Goal: Information Seeking & Learning: Learn about a topic

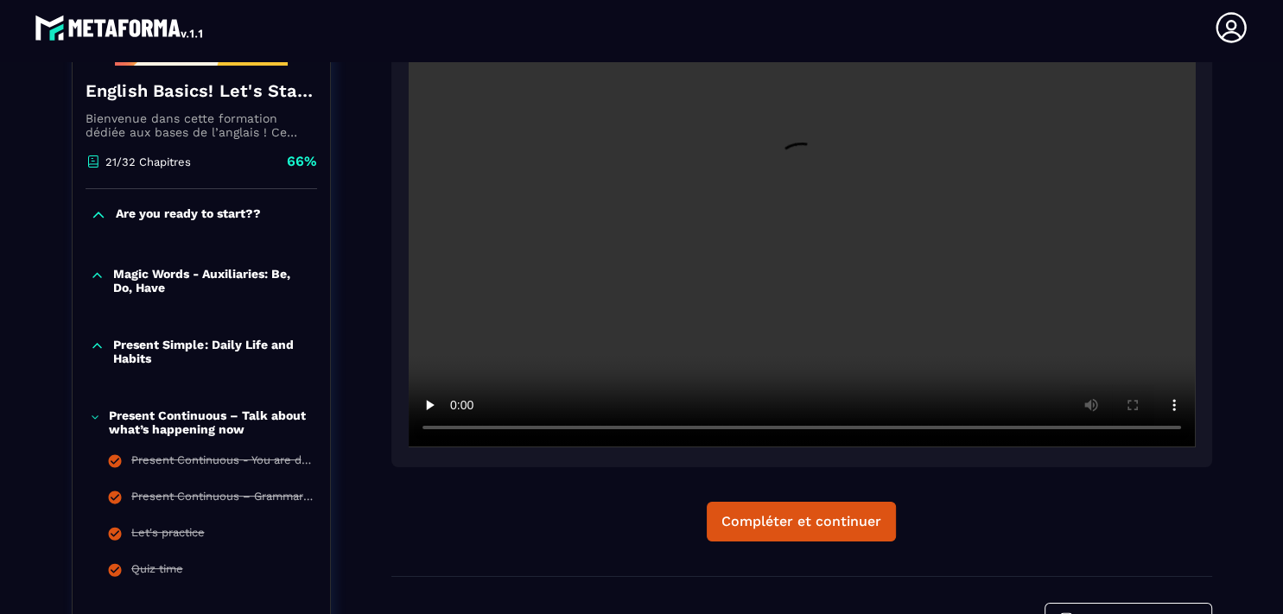
scroll to position [378, 0]
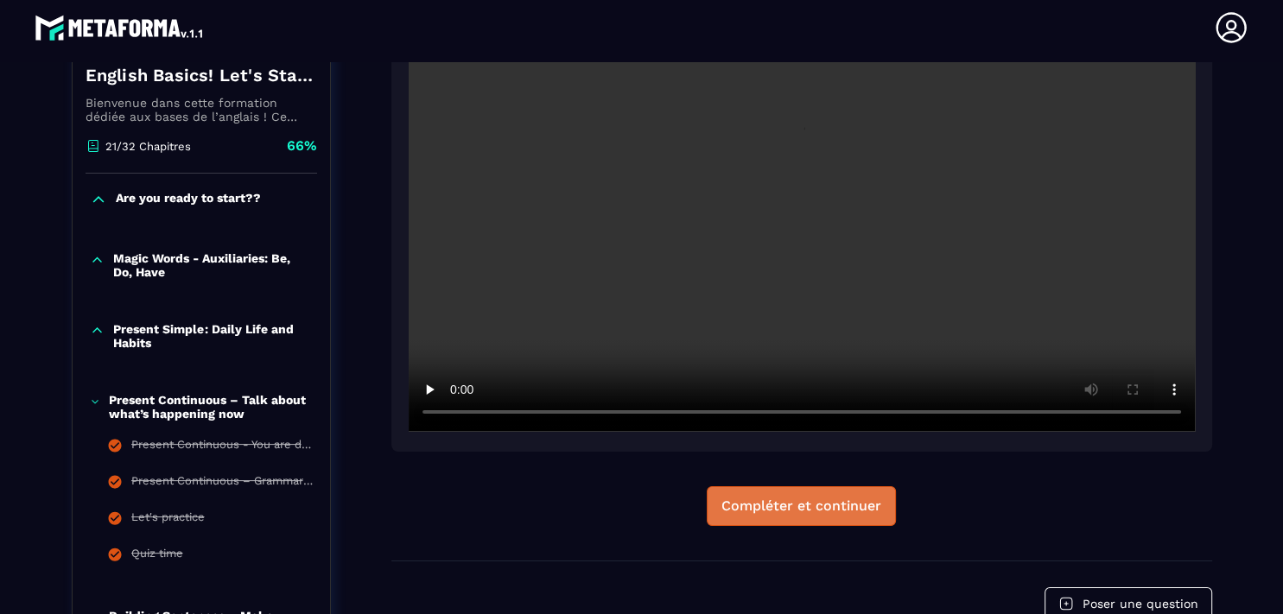
click at [809, 507] on div "Compléter et continuer" at bounding box center [801, 505] width 160 height 17
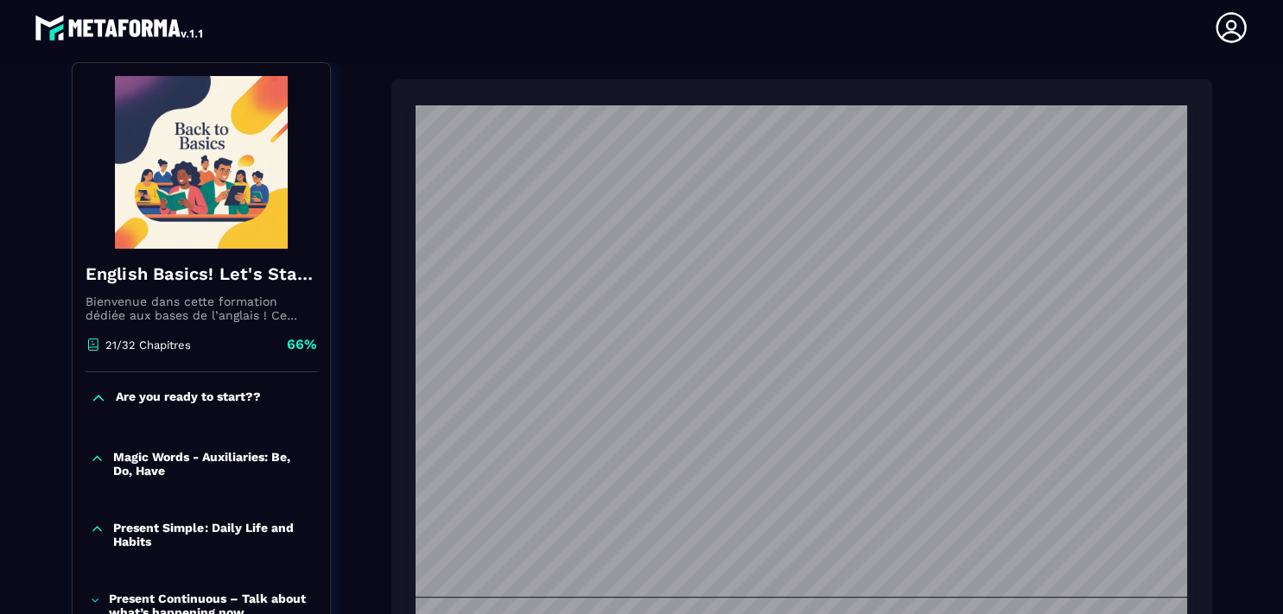
scroll to position [592, 0]
drag, startPoint x: 1181, startPoint y: 207, endPoint x: 1204, endPoint y: 341, distance: 135.9
click at [1204, 341] on div "Lets-Talk-About-the-Past-The-Past-Simple-Tense.pdf" at bounding box center [801, 458] width 820 height 759
drag, startPoint x: 1185, startPoint y: 364, endPoint x: 1197, endPoint y: 482, distance: 118.1
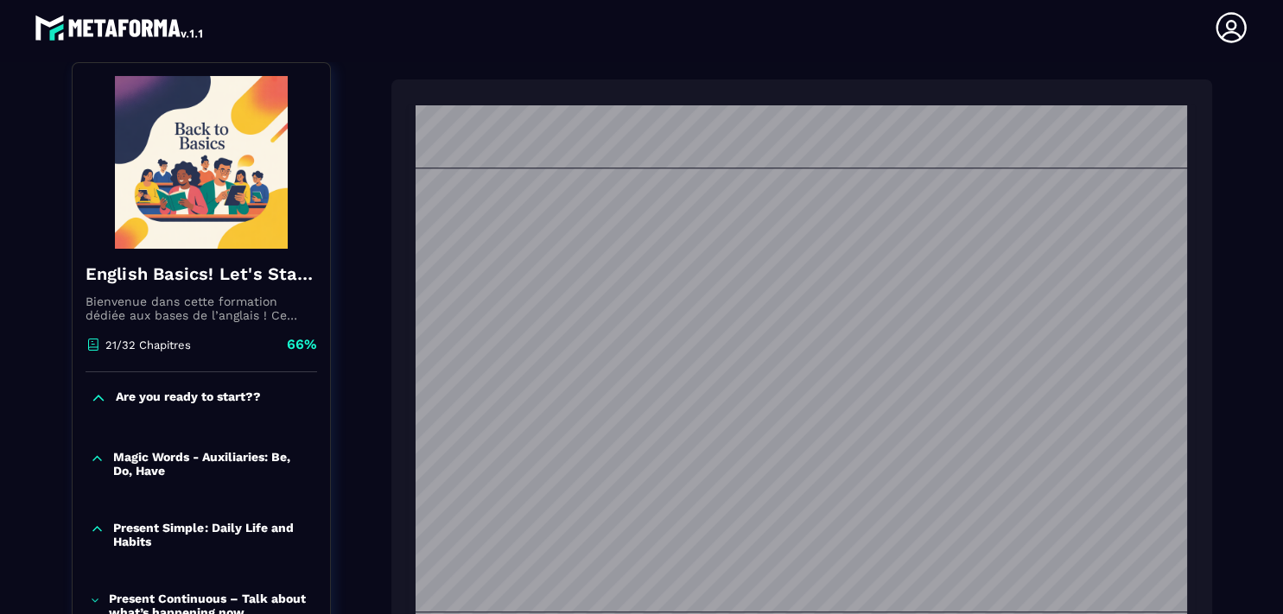
click at [1197, 482] on div "Lets-Talk-About-the-Past-The-Past-Simple-Tense.pdf" at bounding box center [801, 458] width 820 height 759
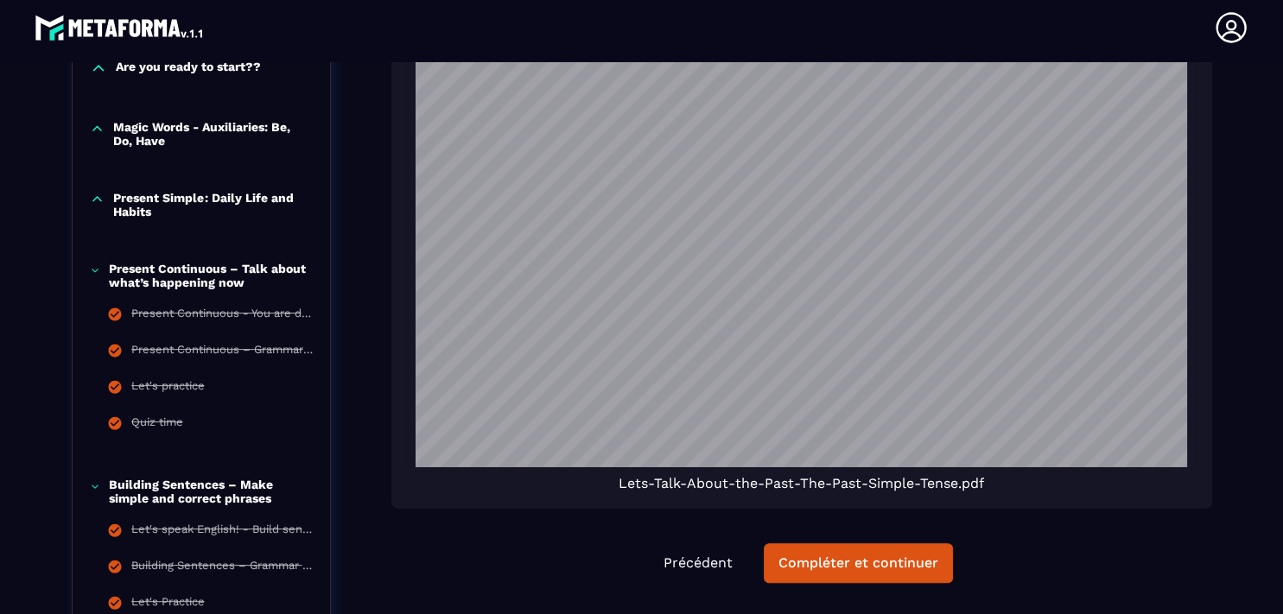
scroll to position [3358, 0]
click at [845, 554] on button "Compléter et continuer" at bounding box center [857, 563] width 189 height 40
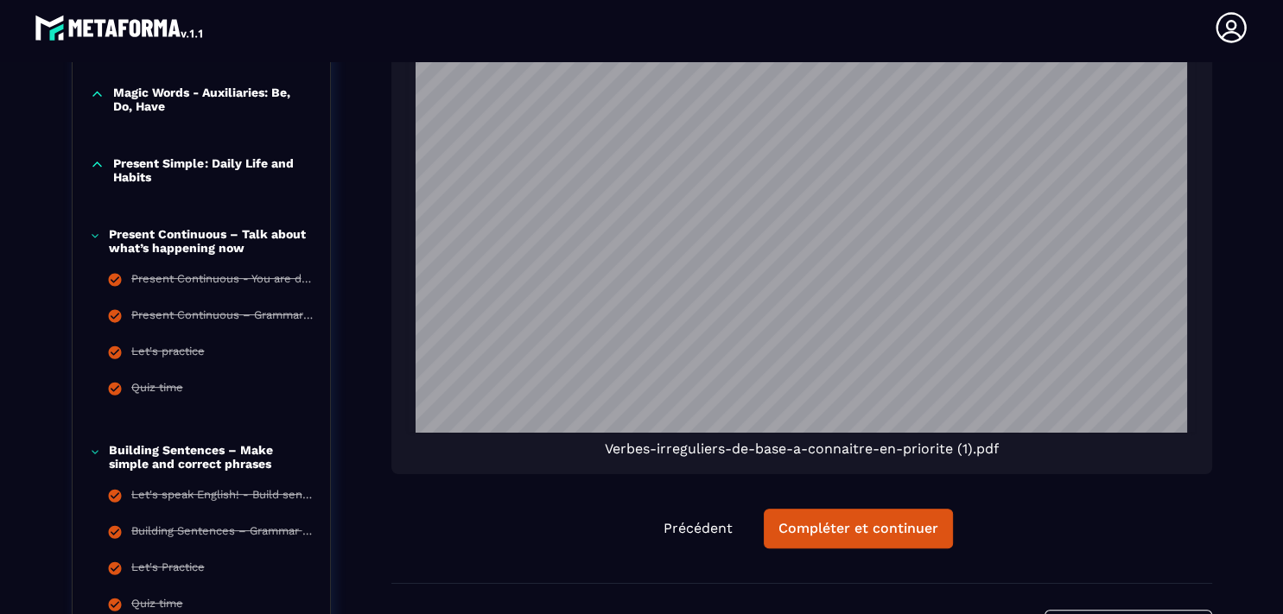
scroll to position [552, 0]
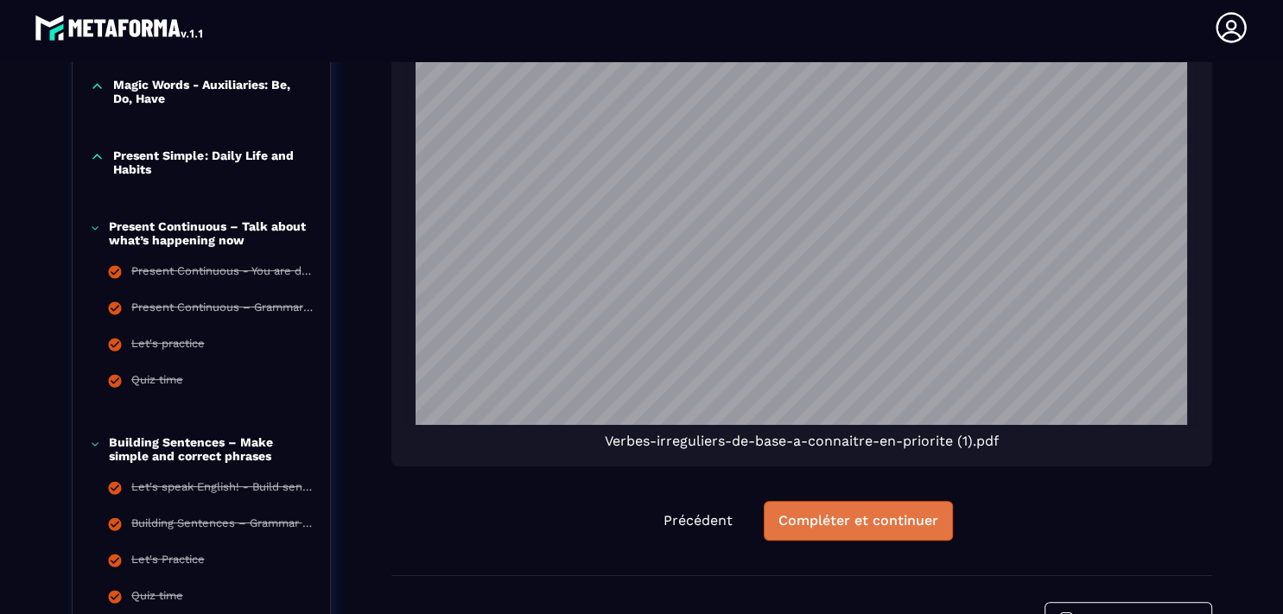
click at [839, 518] on div "Compléter et continuer" at bounding box center [858, 520] width 160 height 17
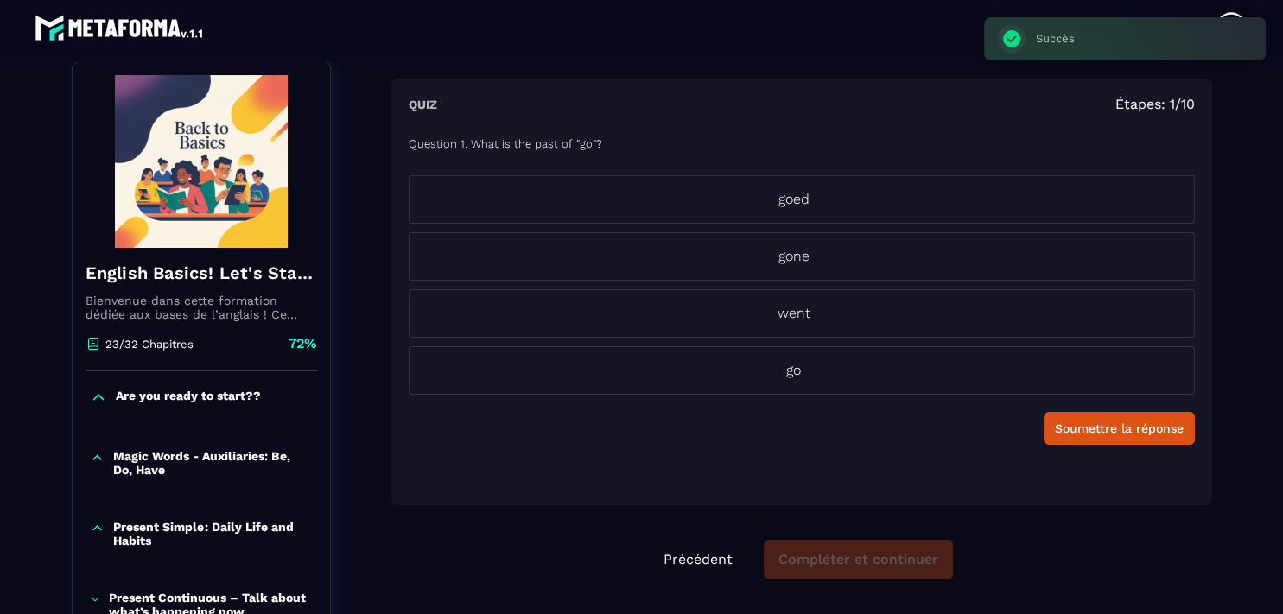
scroll to position [180, 0]
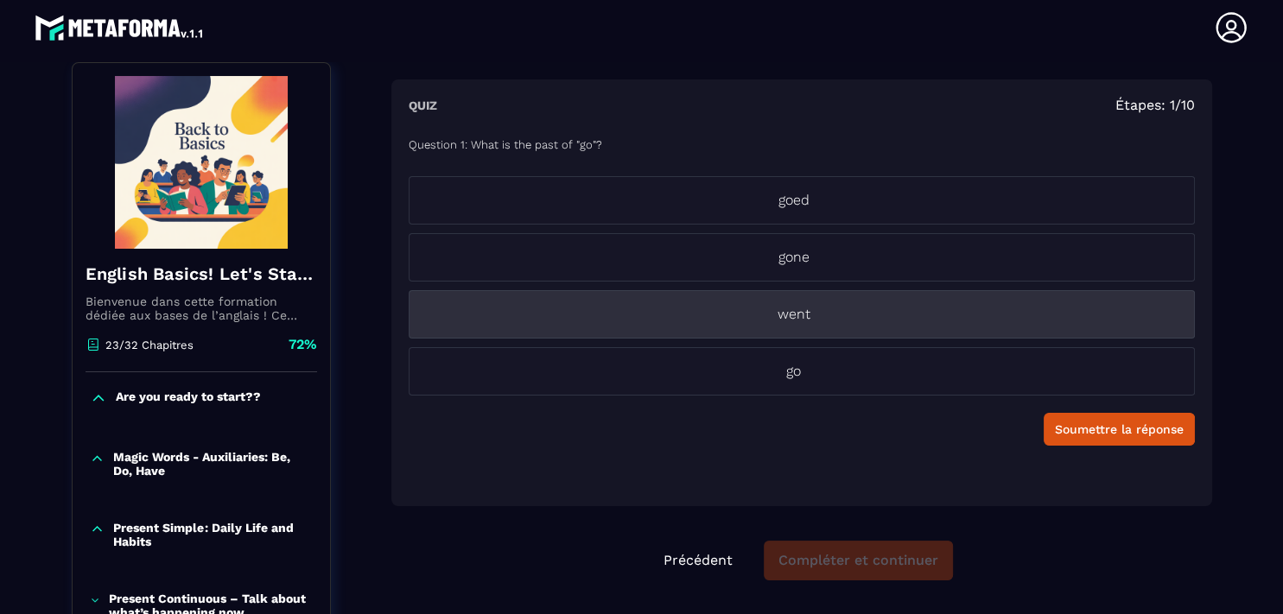
click at [793, 325] on li "went" at bounding box center [802, 314] width 786 height 48
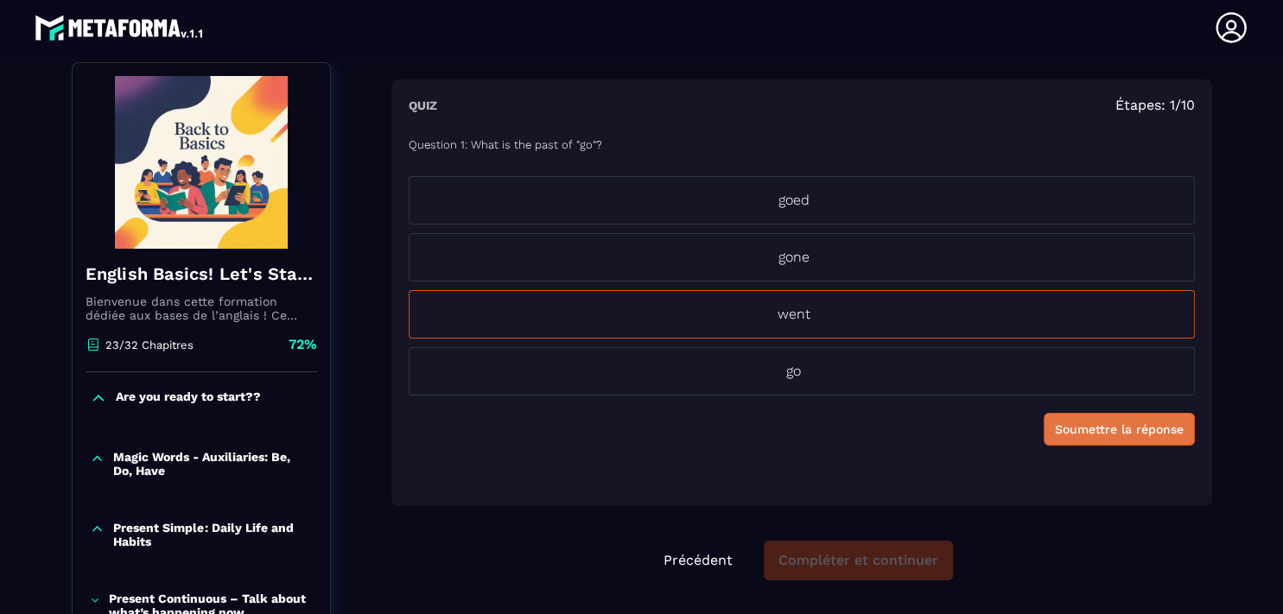
click at [1088, 429] on div "Soumettre la réponse" at bounding box center [1119, 429] width 129 height 17
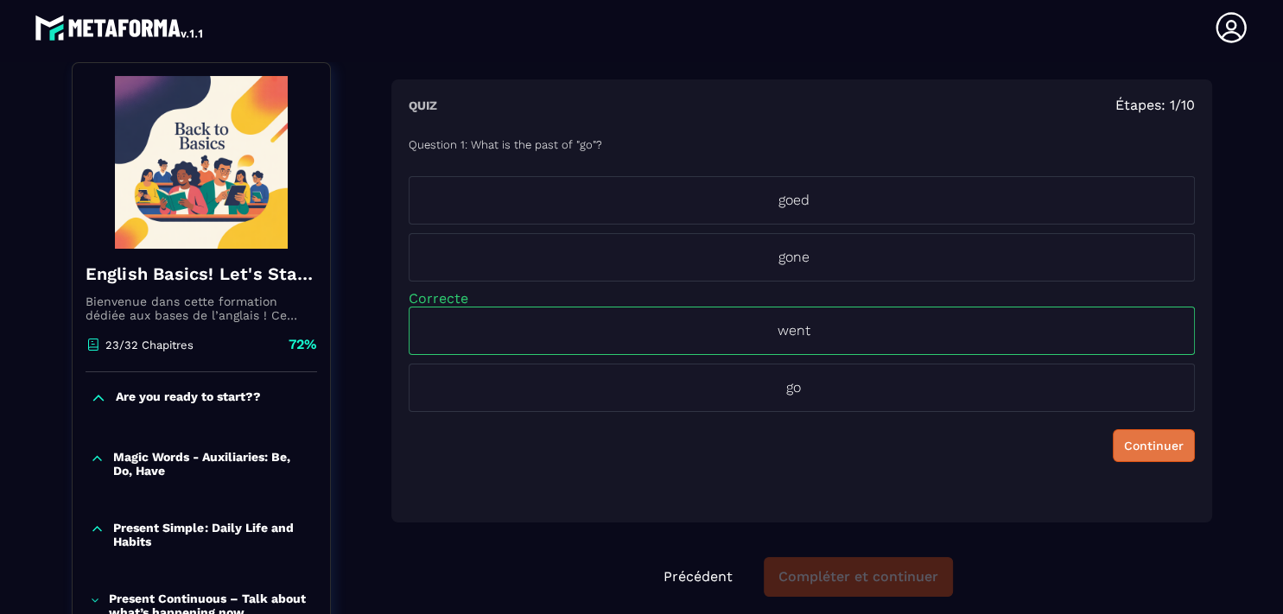
click at [1130, 443] on div "Continuer" at bounding box center [1154, 445] width 60 height 17
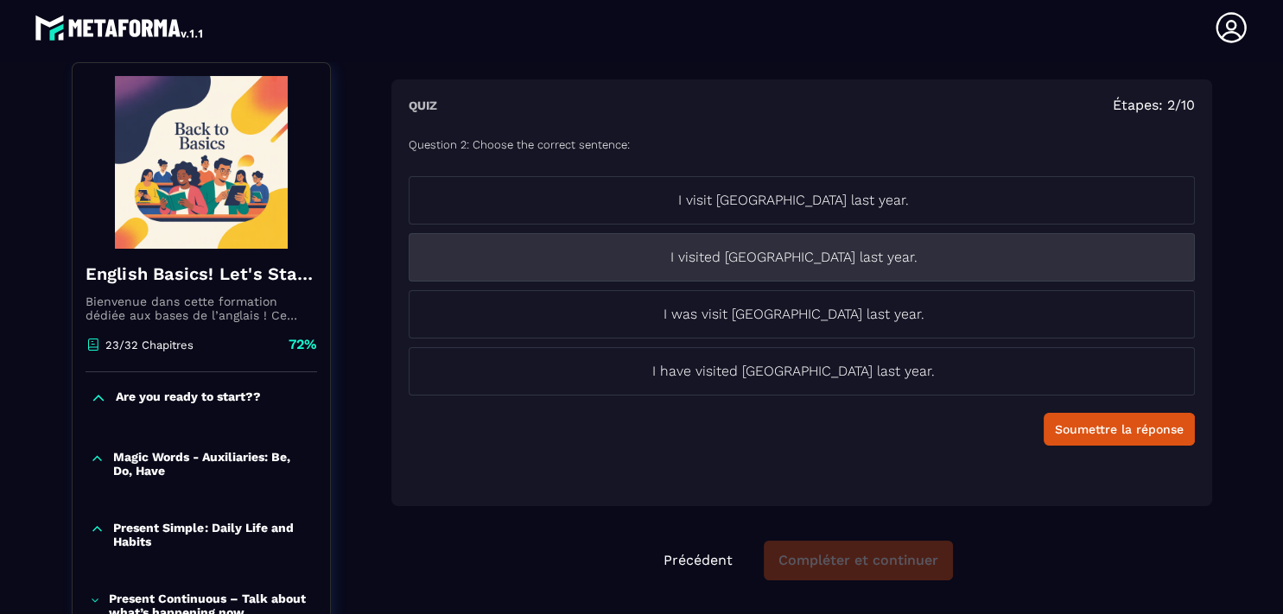
click at [808, 249] on p "I visited [GEOGRAPHIC_DATA] last year." at bounding box center [793, 257] width 769 height 21
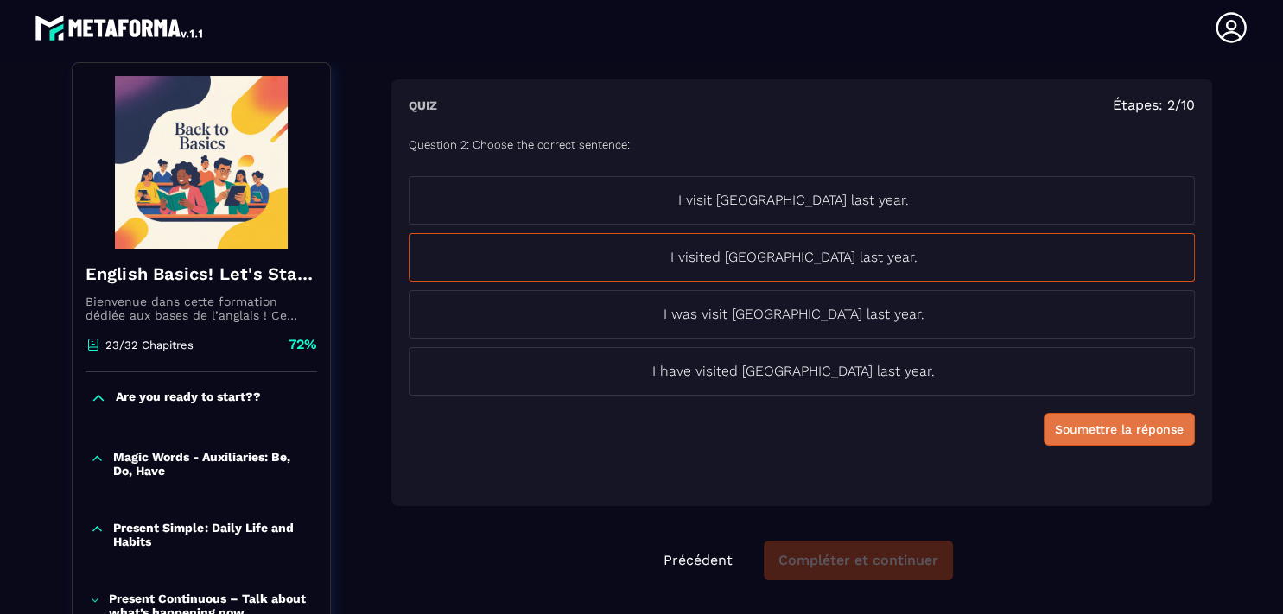
click at [1062, 423] on div "Soumettre la réponse" at bounding box center [1119, 429] width 129 height 17
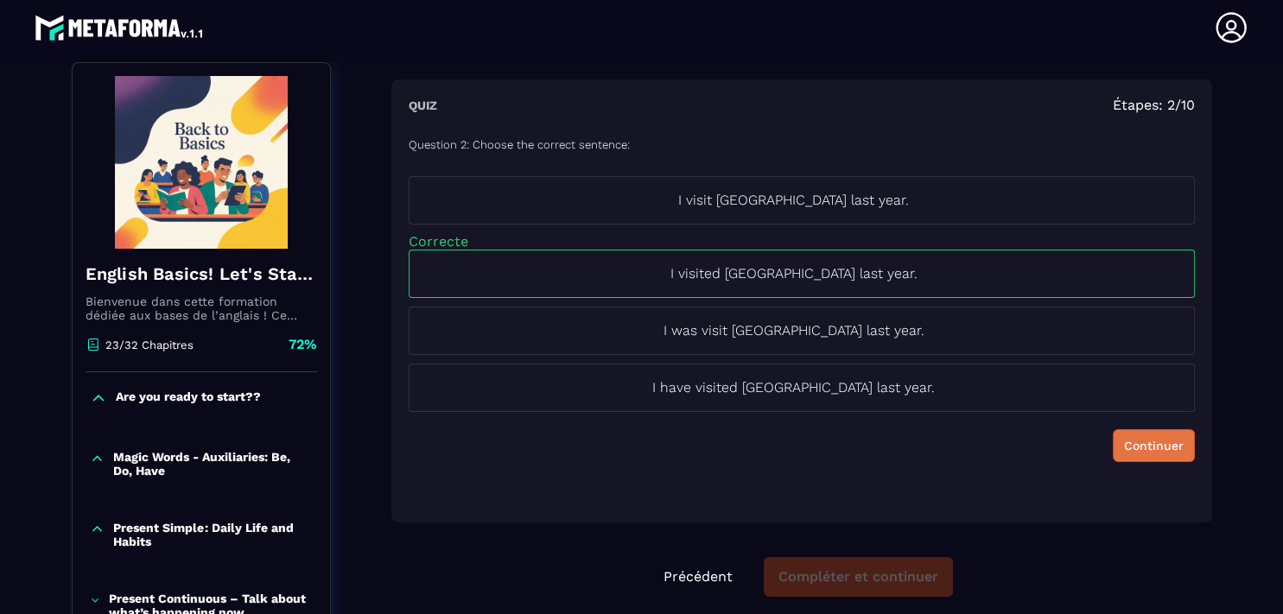
click at [1125, 437] on div "Continuer" at bounding box center [1154, 445] width 60 height 17
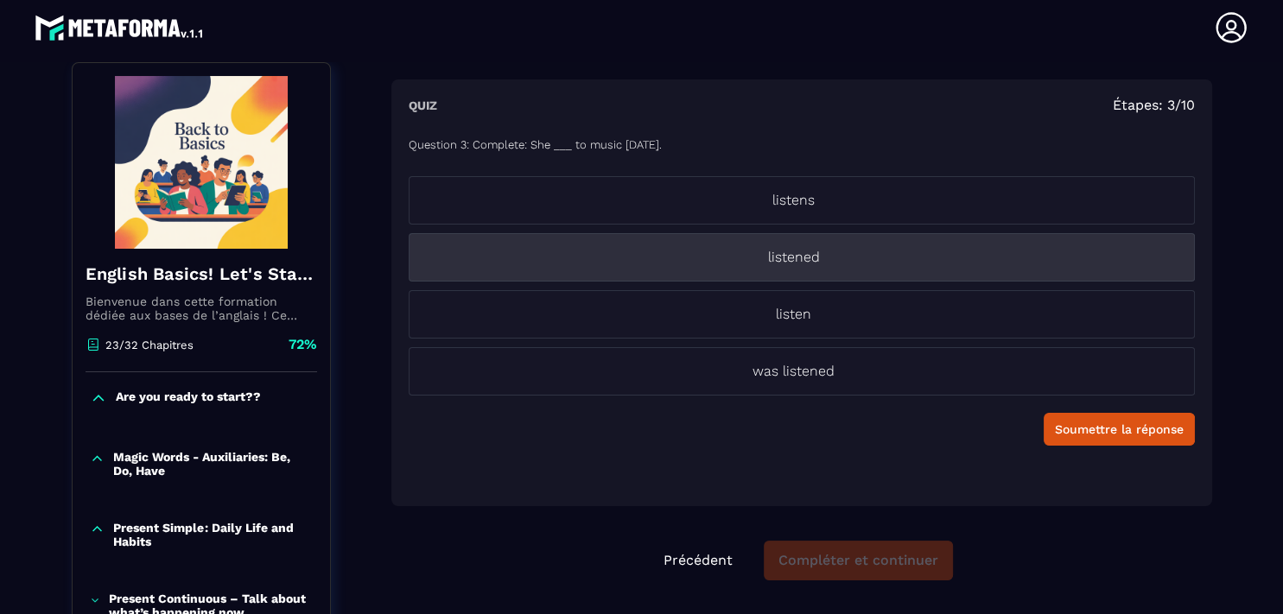
click at [786, 257] on p "listened" at bounding box center [793, 257] width 769 height 21
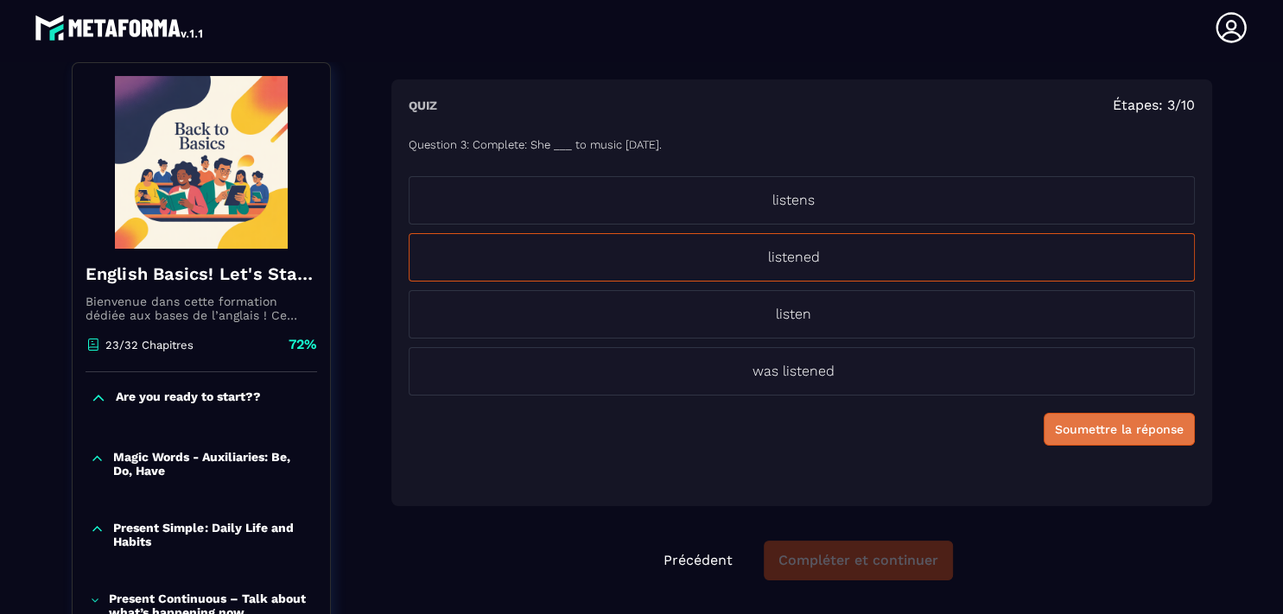
click at [1090, 431] on div "Soumettre la réponse" at bounding box center [1119, 429] width 129 height 17
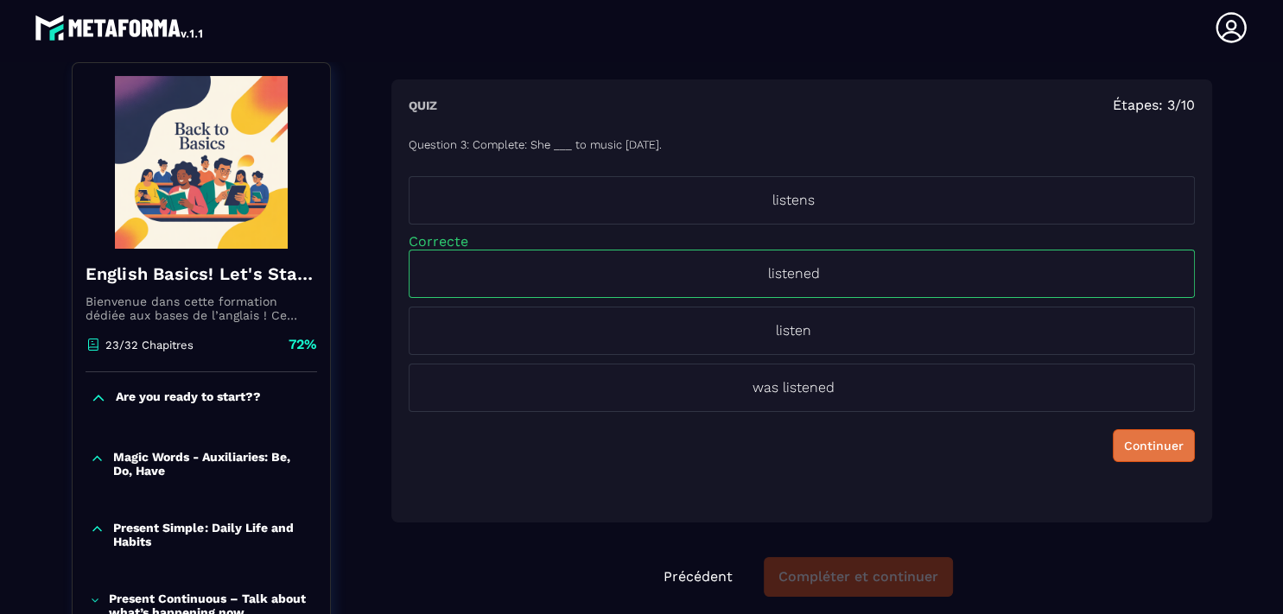
click at [1124, 447] on div "Continuer" at bounding box center [1154, 445] width 60 height 17
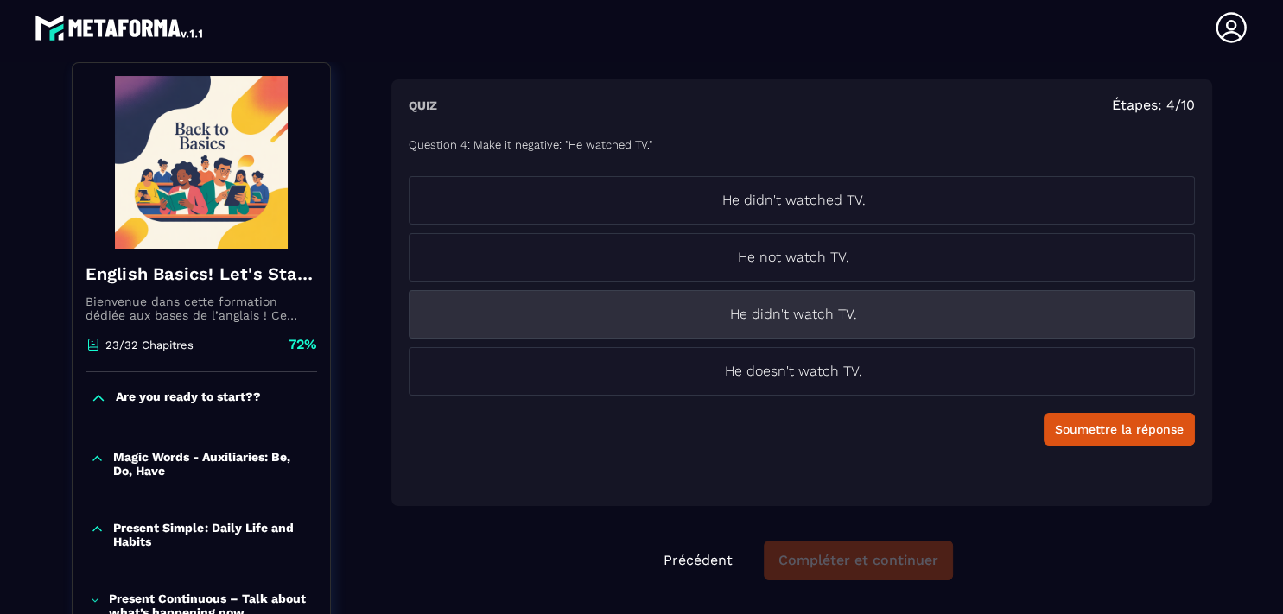
click at [796, 319] on p "He didn't watch TV." at bounding box center [793, 314] width 769 height 21
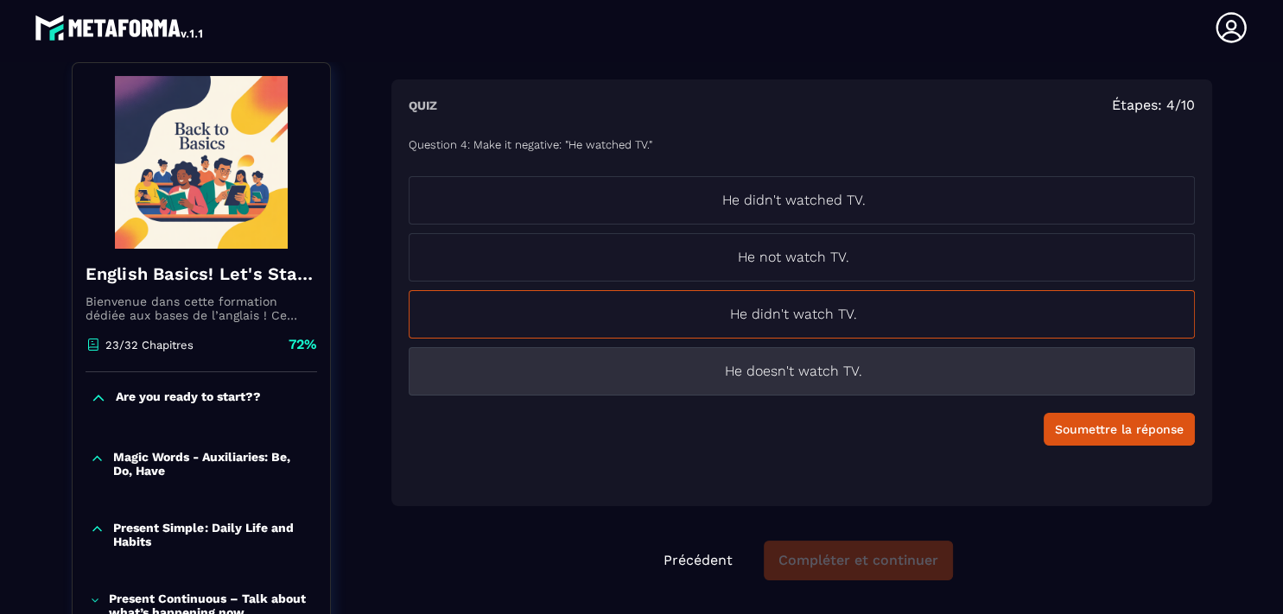
click at [800, 371] on p "He doesn't watch TV." at bounding box center [793, 371] width 769 height 21
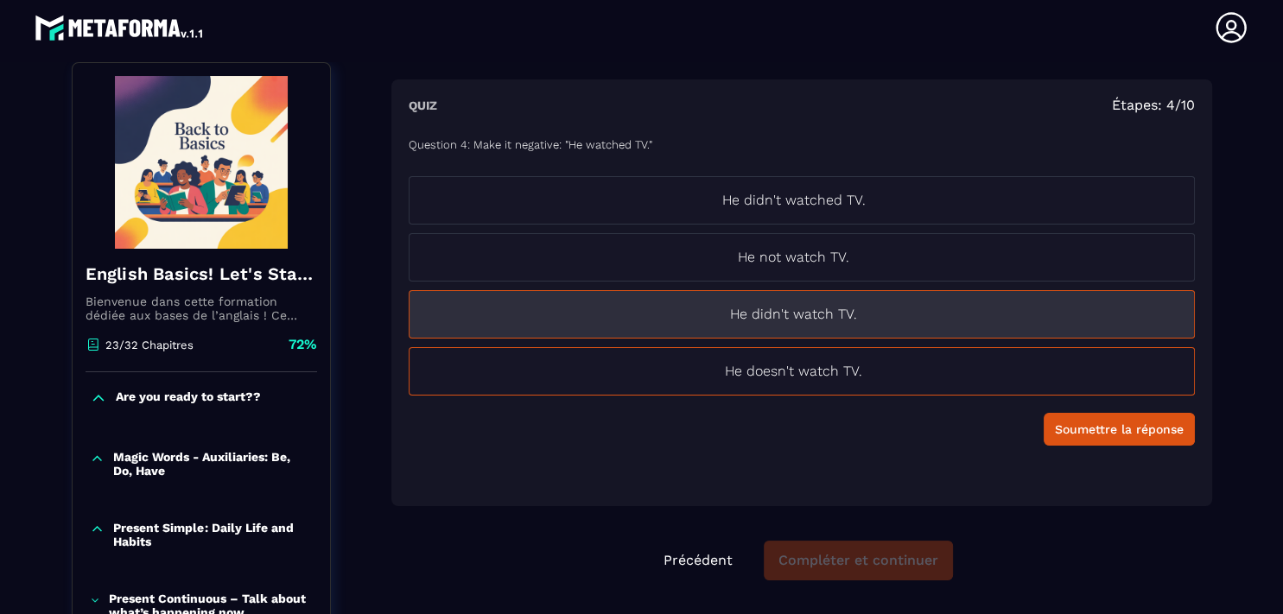
click at [889, 311] on p "He didn't watch TV." at bounding box center [793, 314] width 769 height 21
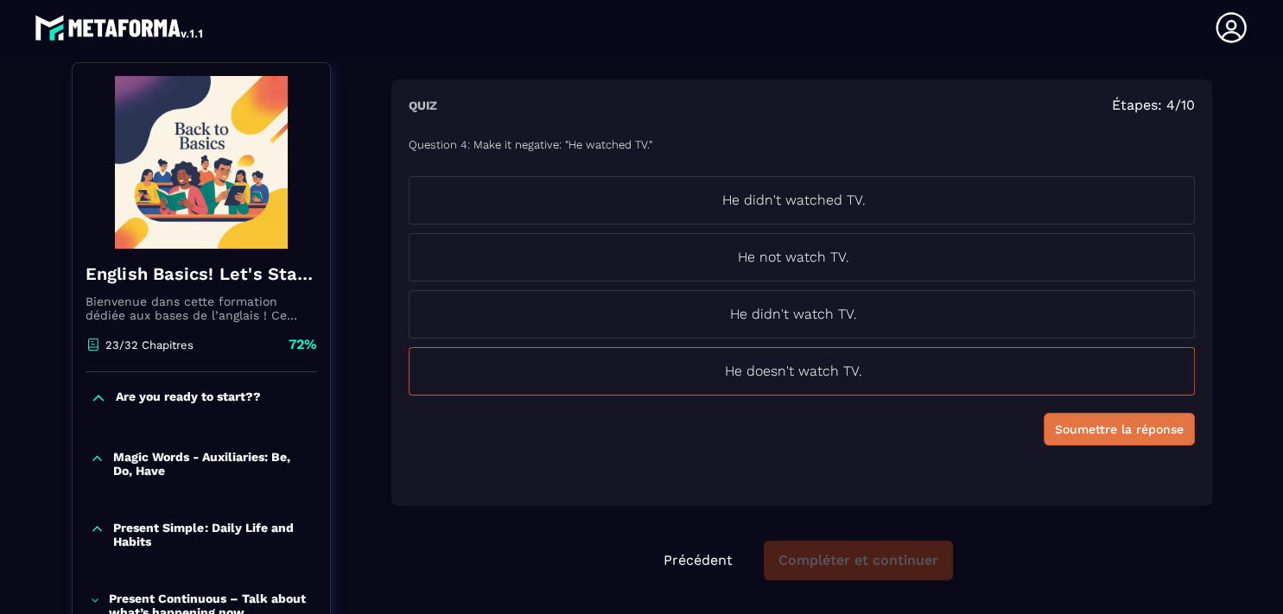
click at [1084, 434] on div "Soumettre la réponse" at bounding box center [1119, 429] width 129 height 17
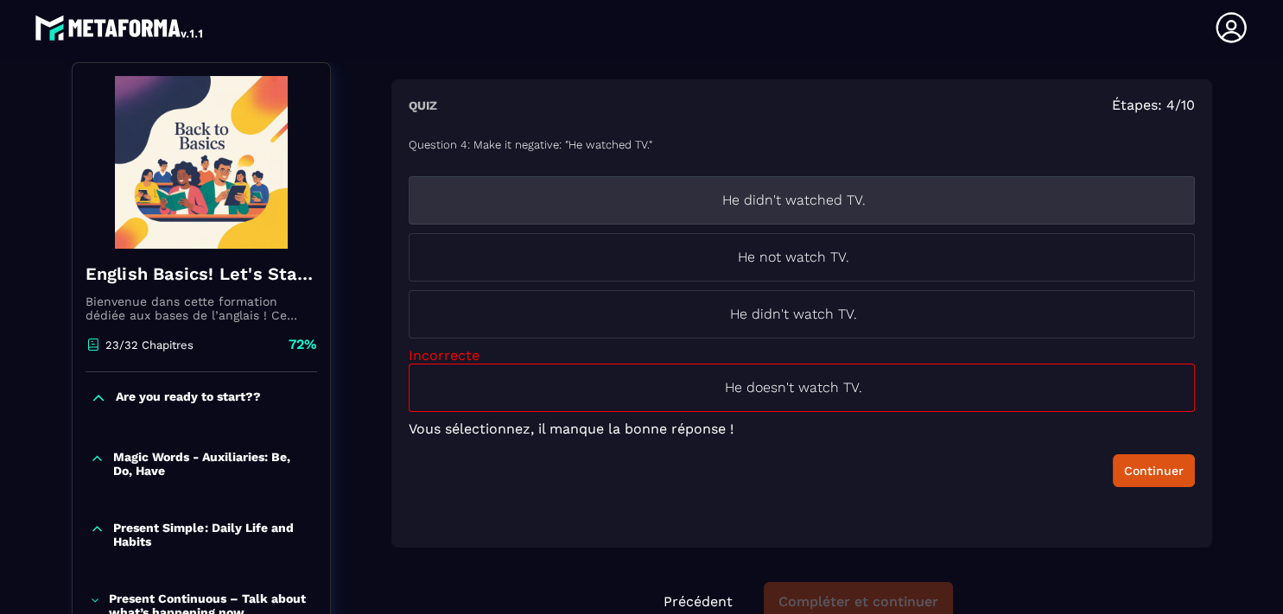
click at [772, 202] on p "He didn't watched TV." at bounding box center [793, 200] width 769 height 21
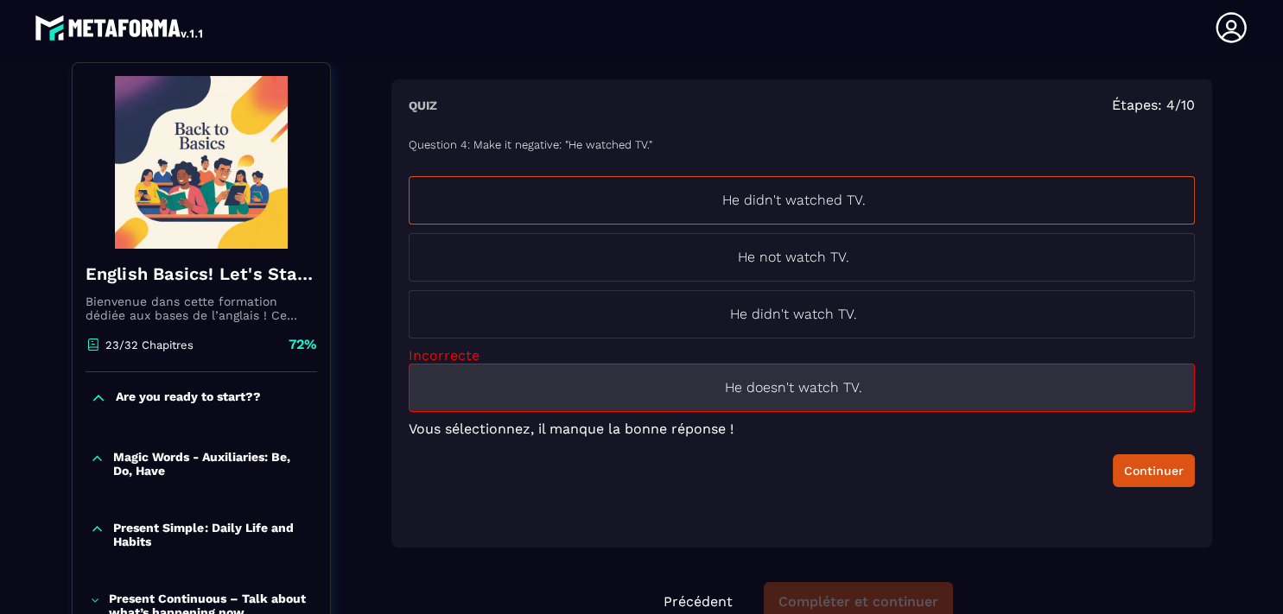
click at [1000, 373] on li "He doesn't watch TV." at bounding box center [802, 388] width 786 height 48
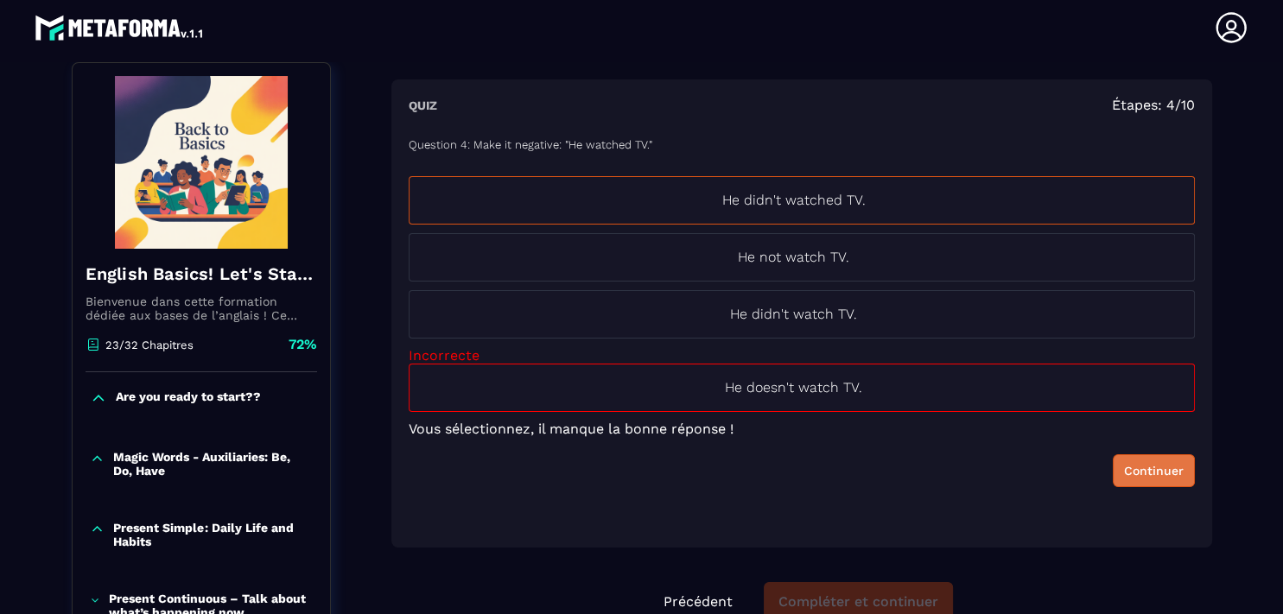
click at [1130, 466] on div "Continuer" at bounding box center [1154, 470] width 60 height 17
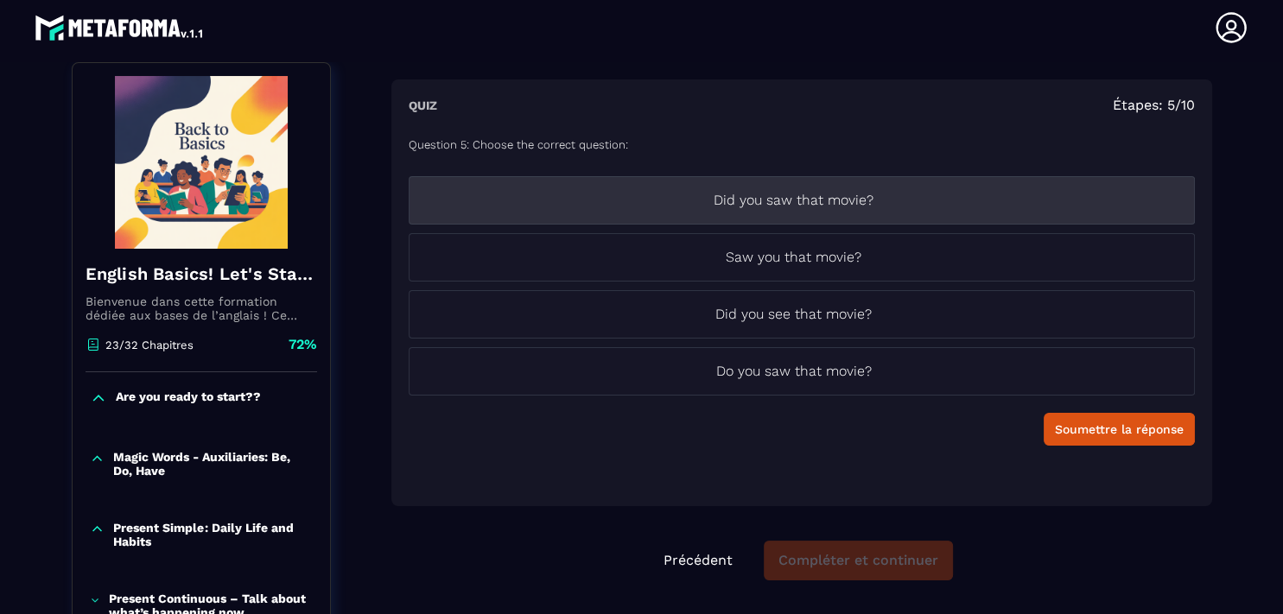
click at [831, 213] on li "Did you saw that movie?" at bounding box center [802, 200] width 786 height 48
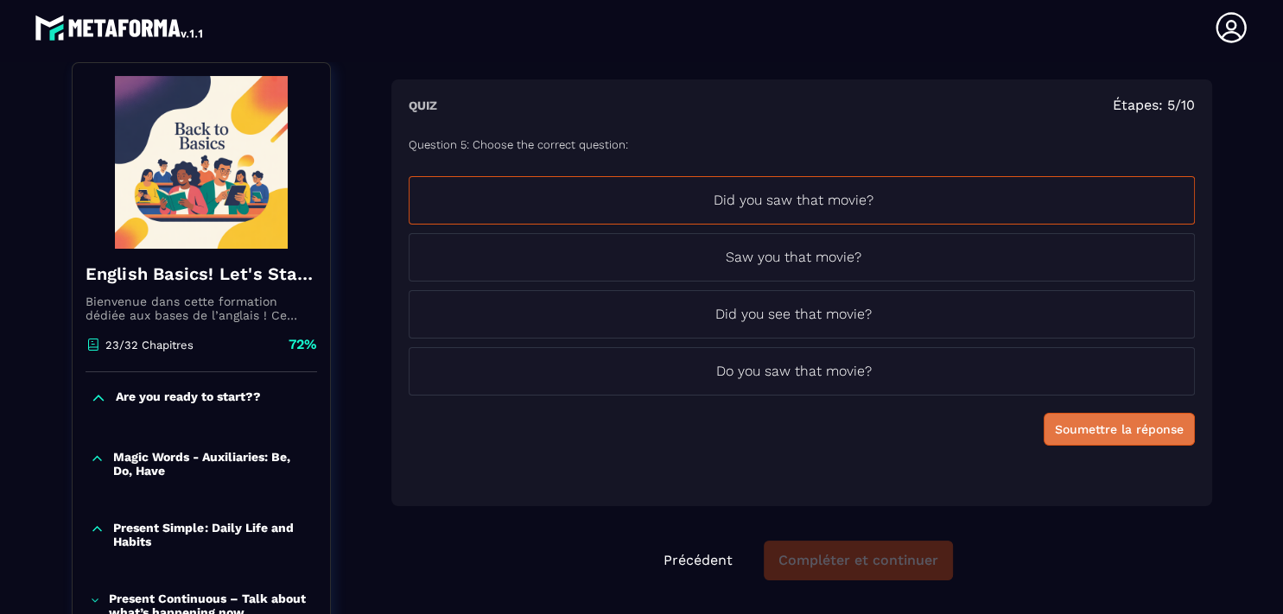
click at [1076, 423] on div "Soumettre la réponse" at bounding box center [1119, 429] width 129 height 17
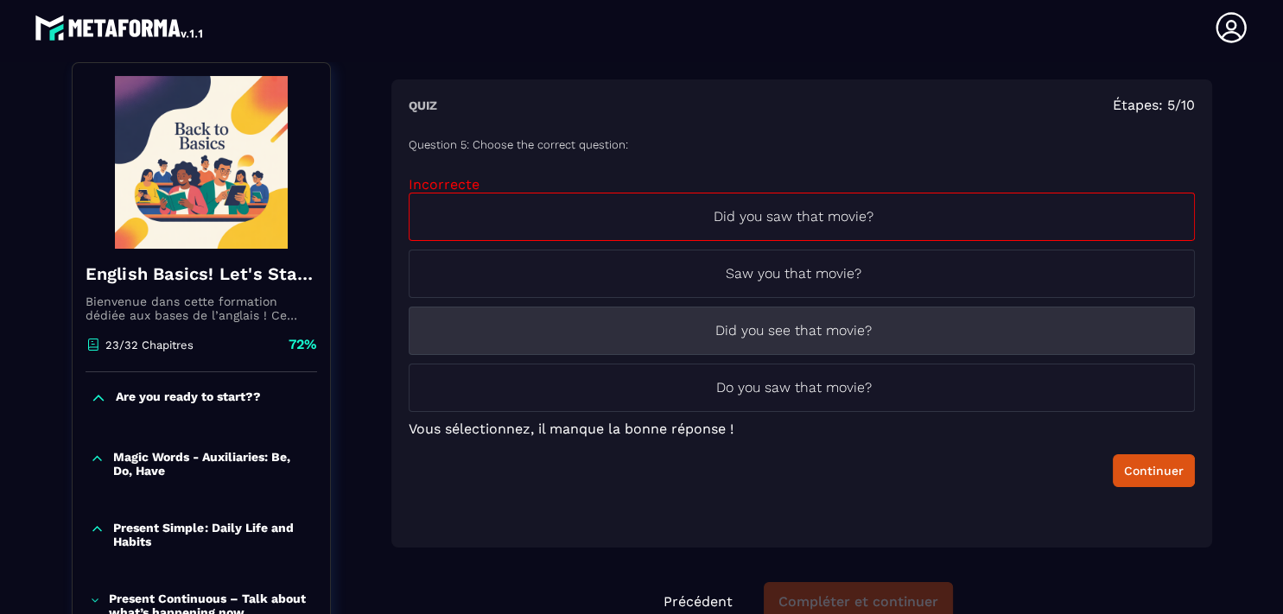
click at [860, 329] on p "Did you see that movie?" at bounding box center [793, 330] width 769 height 21
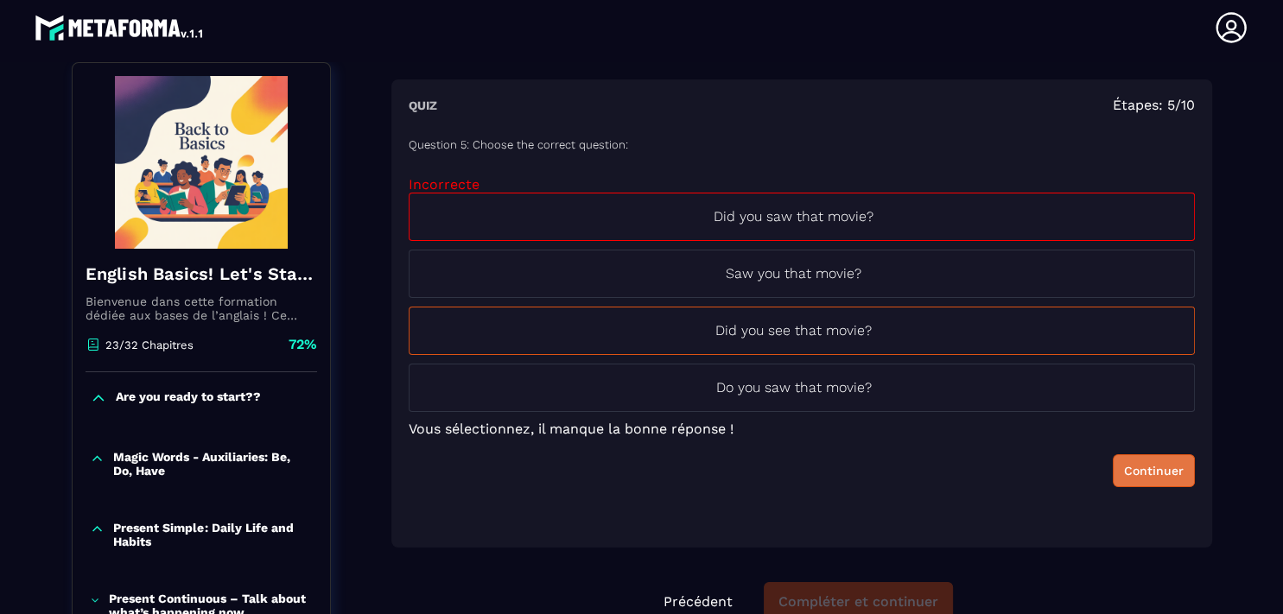
click at [1124, 471] on div "Continuer" at bounding box center [1154, 470] width 60 height 17
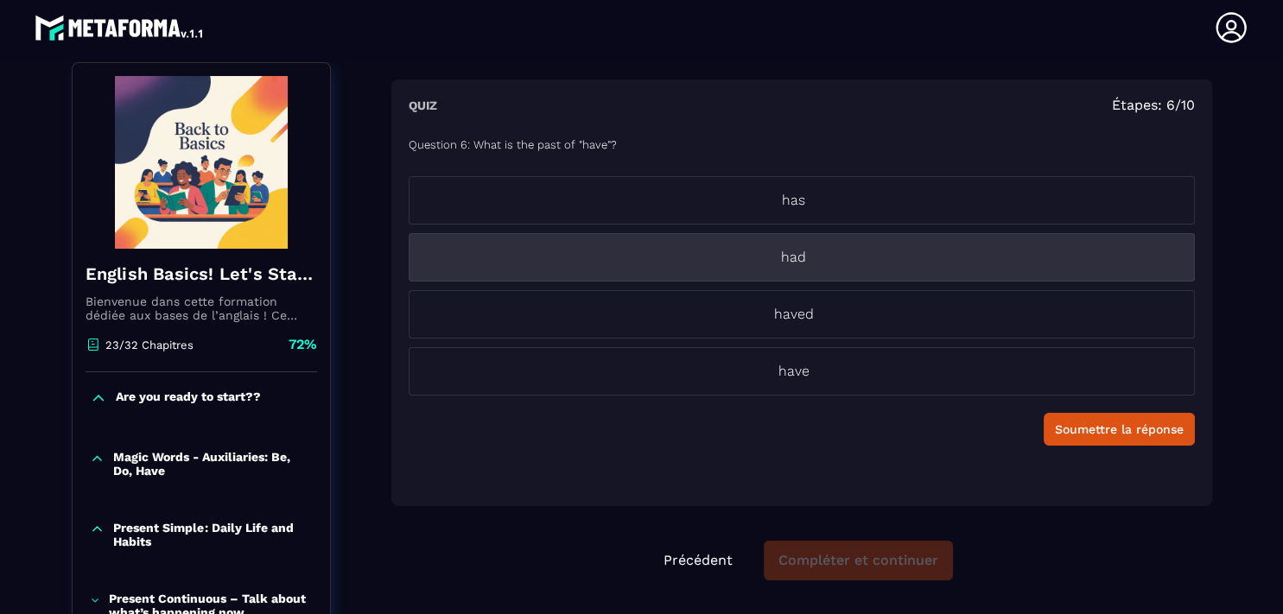
click at [851, 255] on p "had" at bounding box center [793, 257] width 769 height 21
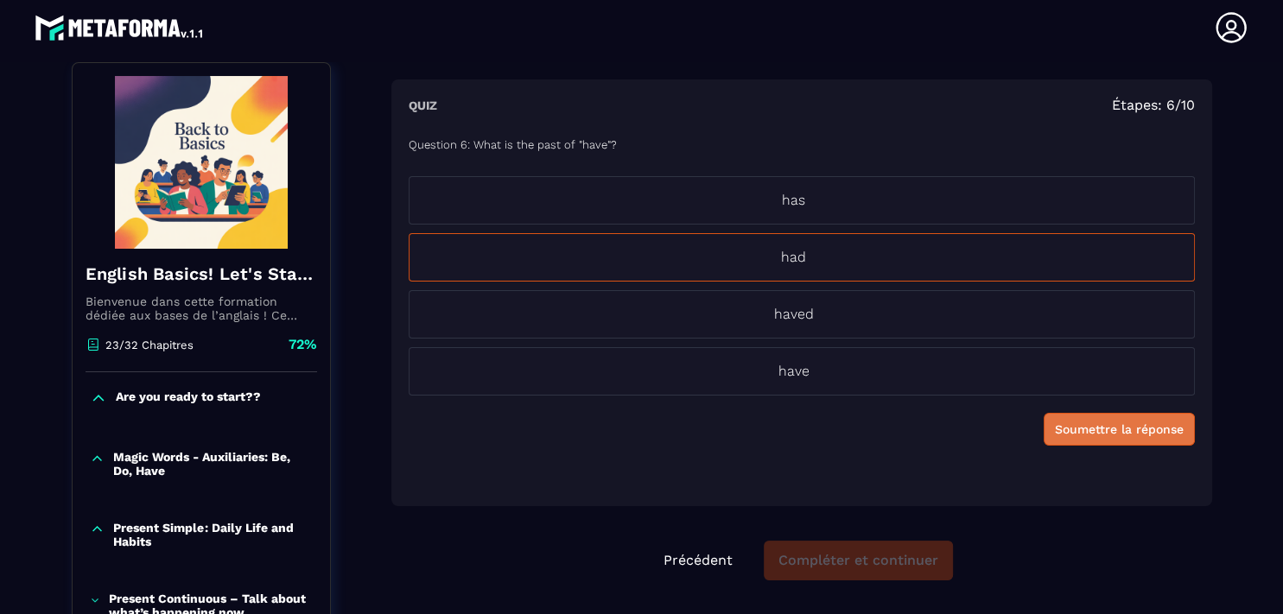
click at [1118, 426] on div "Soumettre la réponse" at bounding box center [1119, 429] width 129 height 17
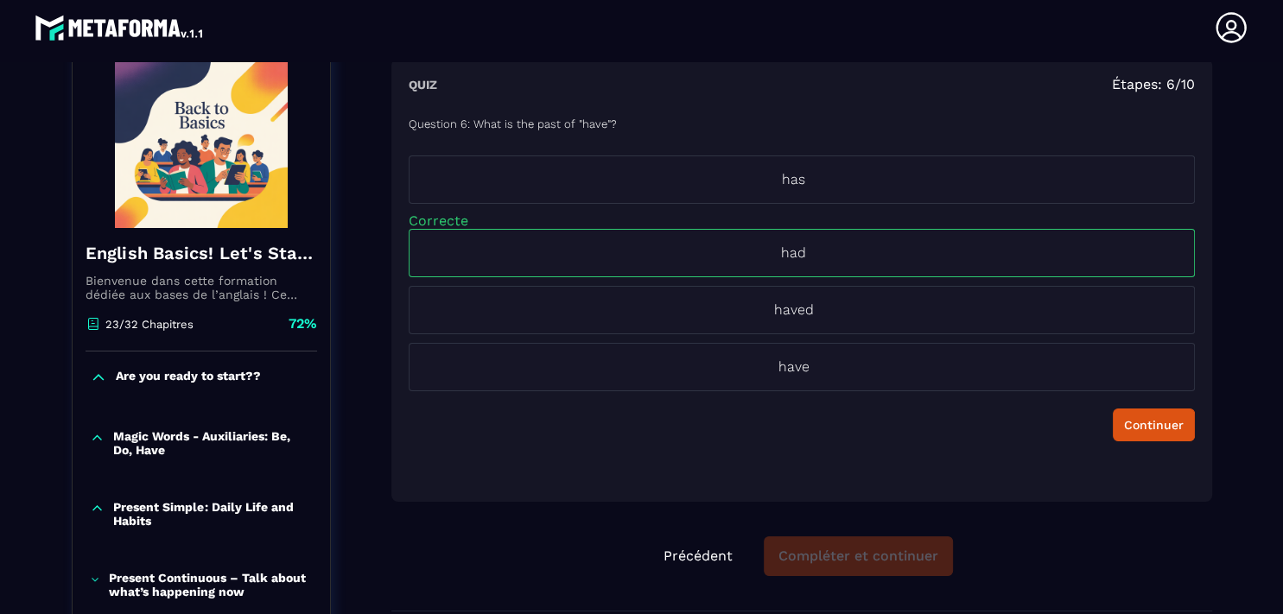
scroll to position [197, 0]
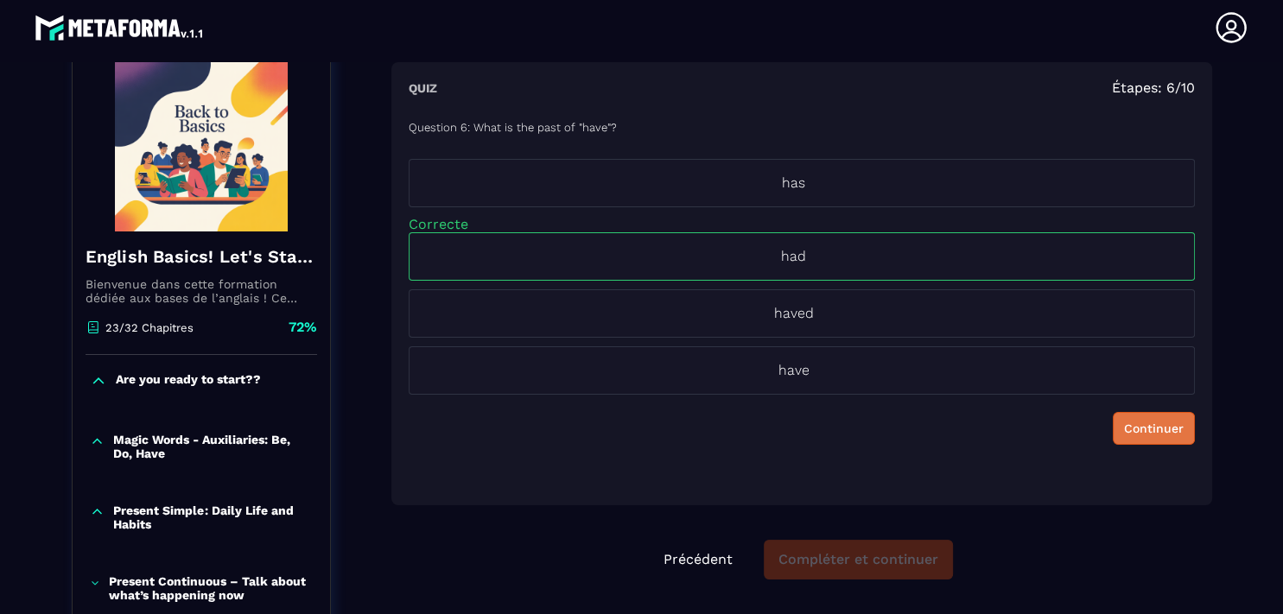
click at [1124, 432] on div "Continuer" at bounding box center [1154, 428] width 60 height 17
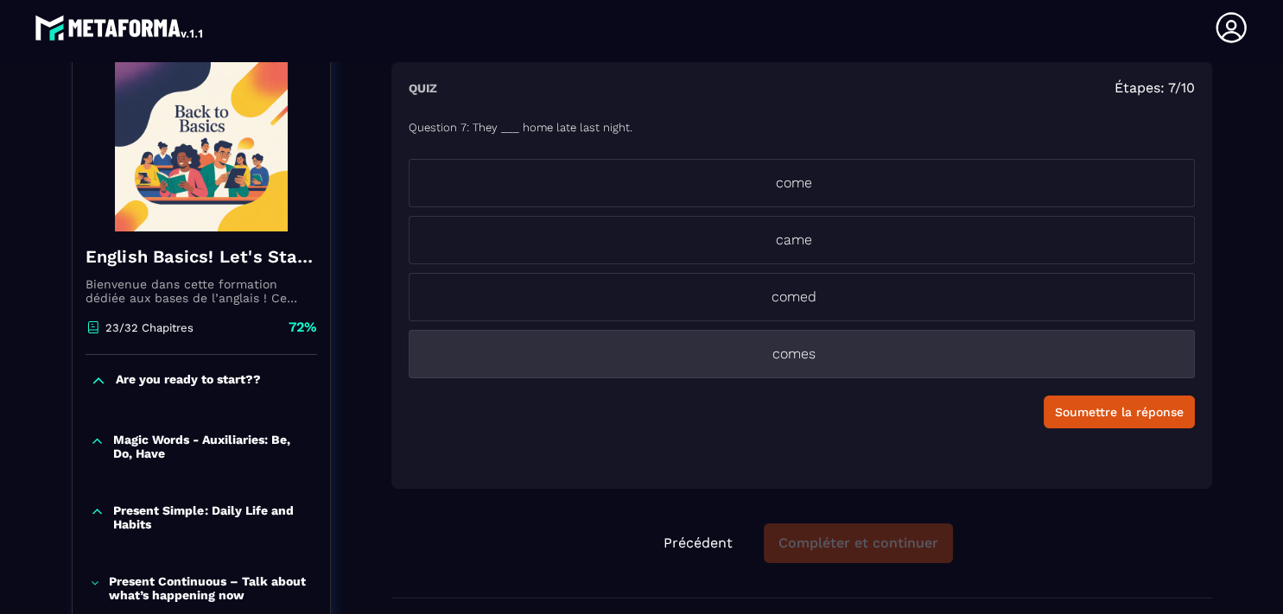
click at [819, 349] on p "comes" at bounding box center [793, 354] width 769 height 21
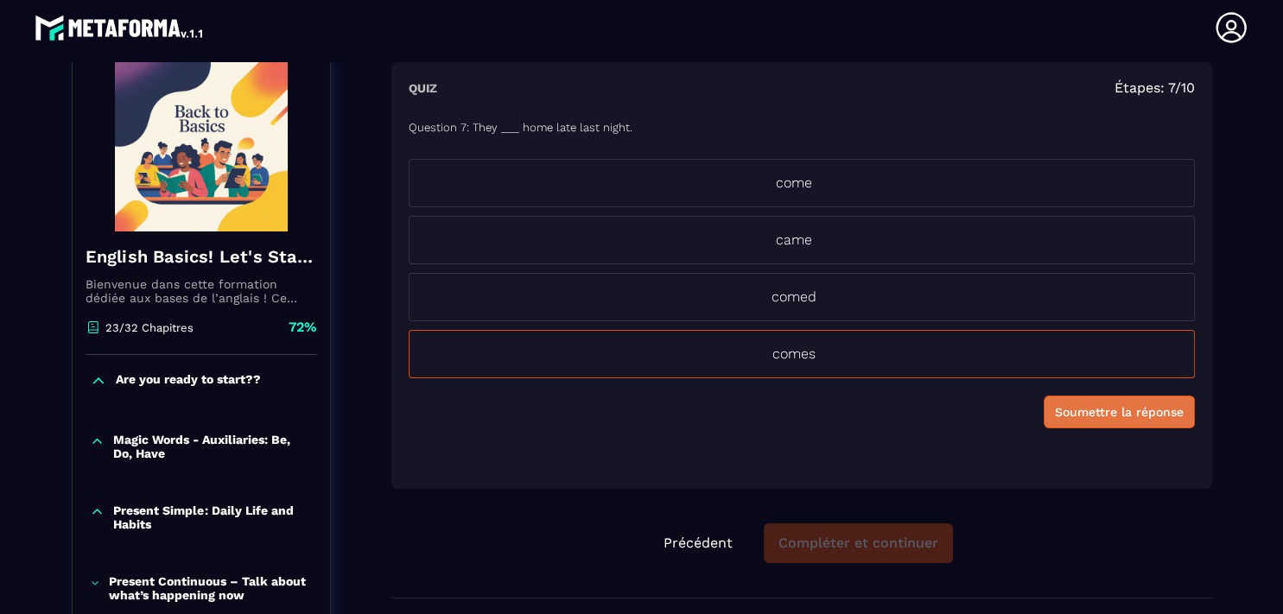
click at [1076, 408] on div "Soumettre la réponse" at bounding box center [1119, 411] width 129 height 17
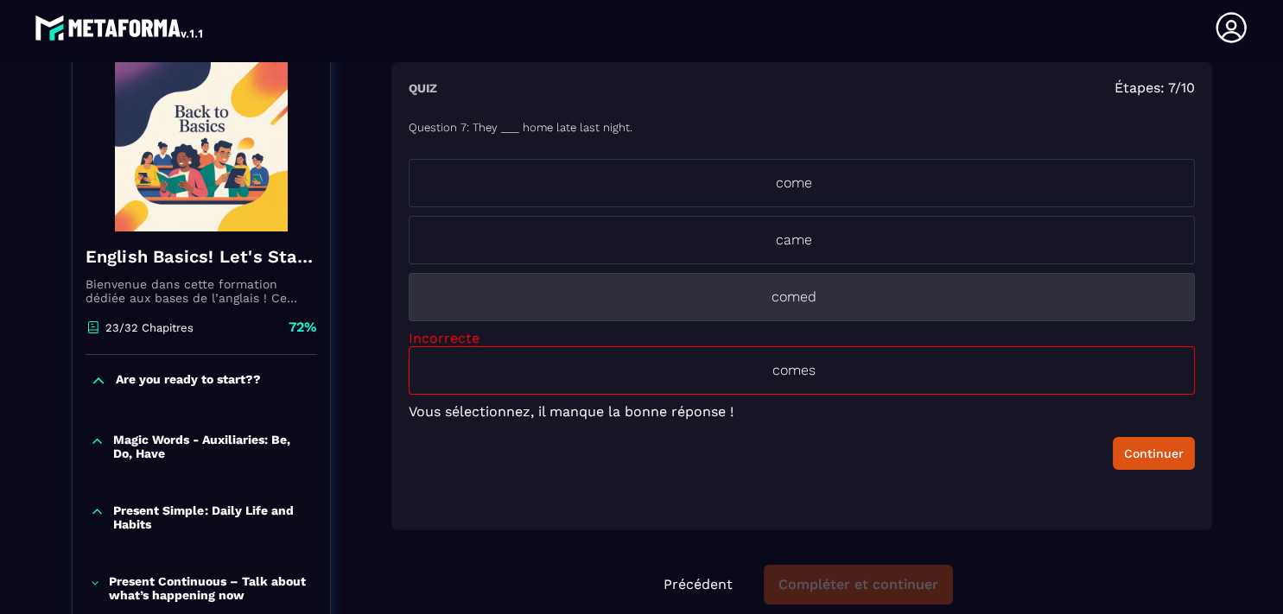
click at [872, 301] on p "comed" at bounding box center [793, 297] width 769 height 21
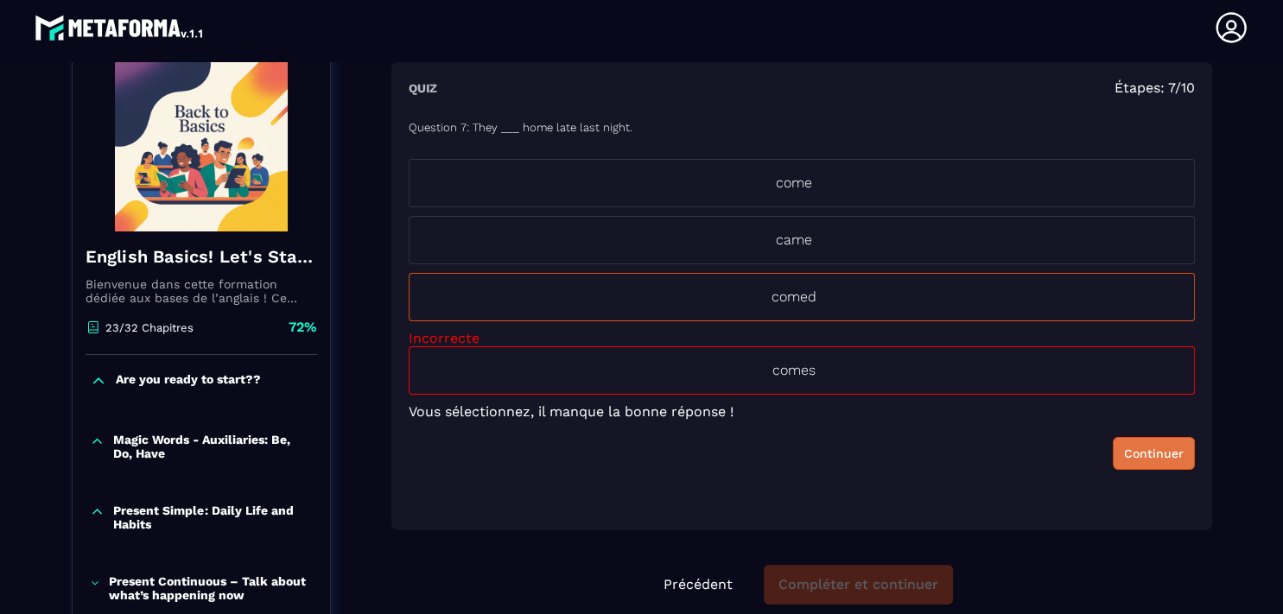
click at [1126, 461] on button "Continuer" at bounding box center [1153, 453] width 82 height 33
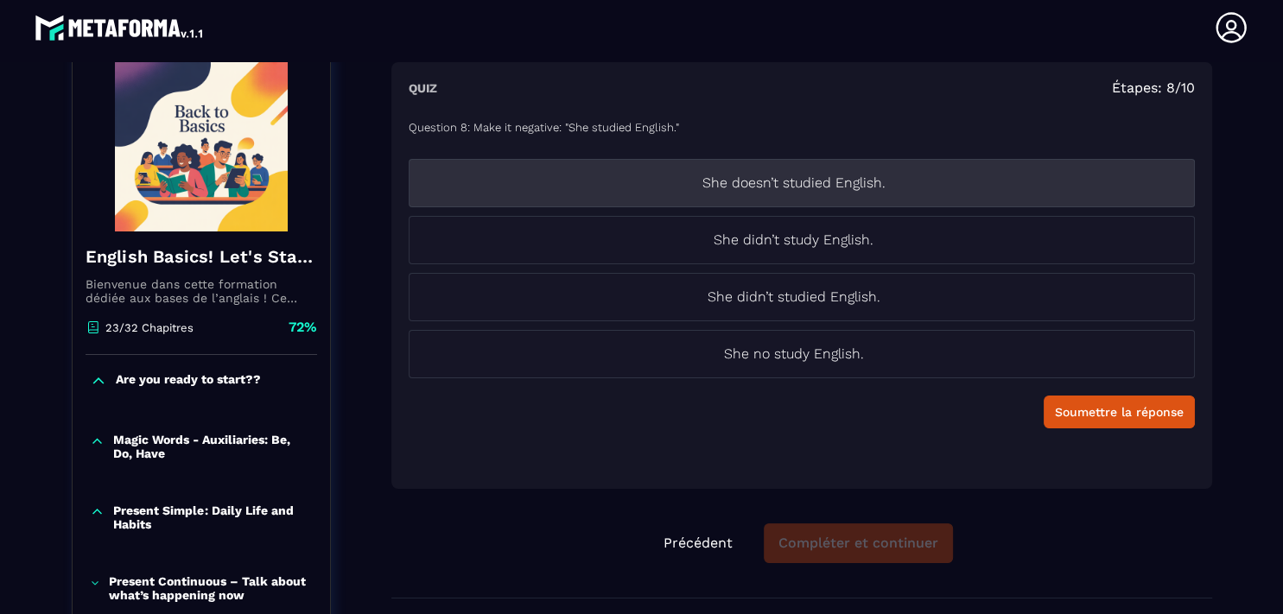
click at [801, 186] on p "She doesn’t studied English." at bounding box center [793, 183] width 769 height 21
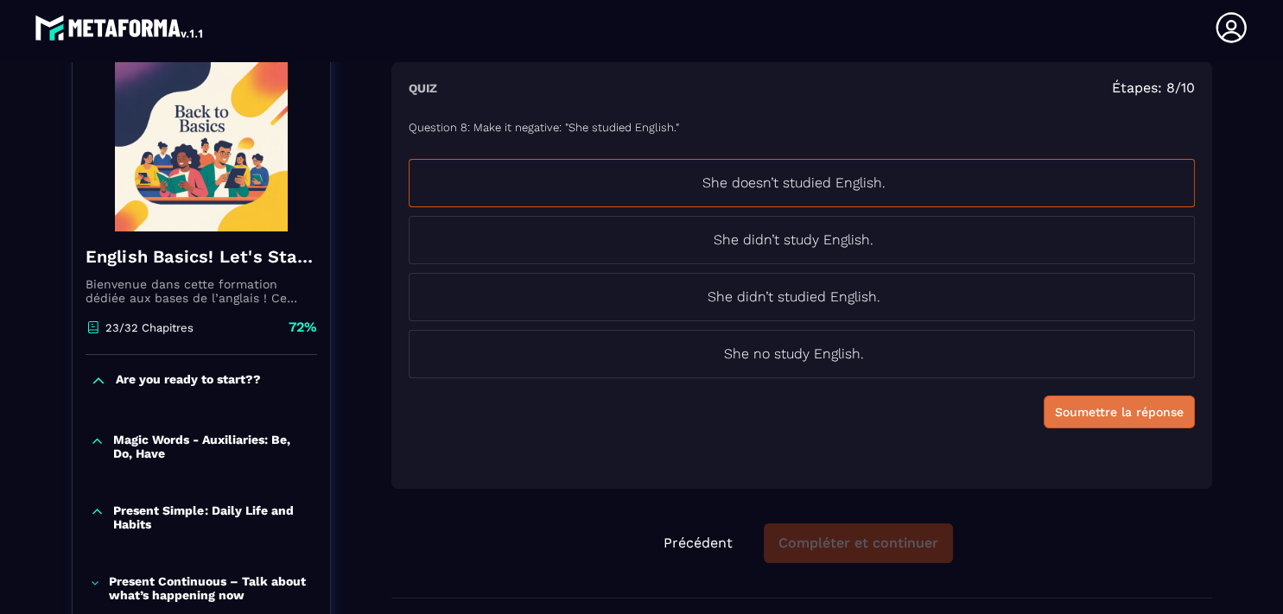
click at [1076, 409] on div "Soumettre la réponse" at bounding box center [1119, 411] width 129 height 17
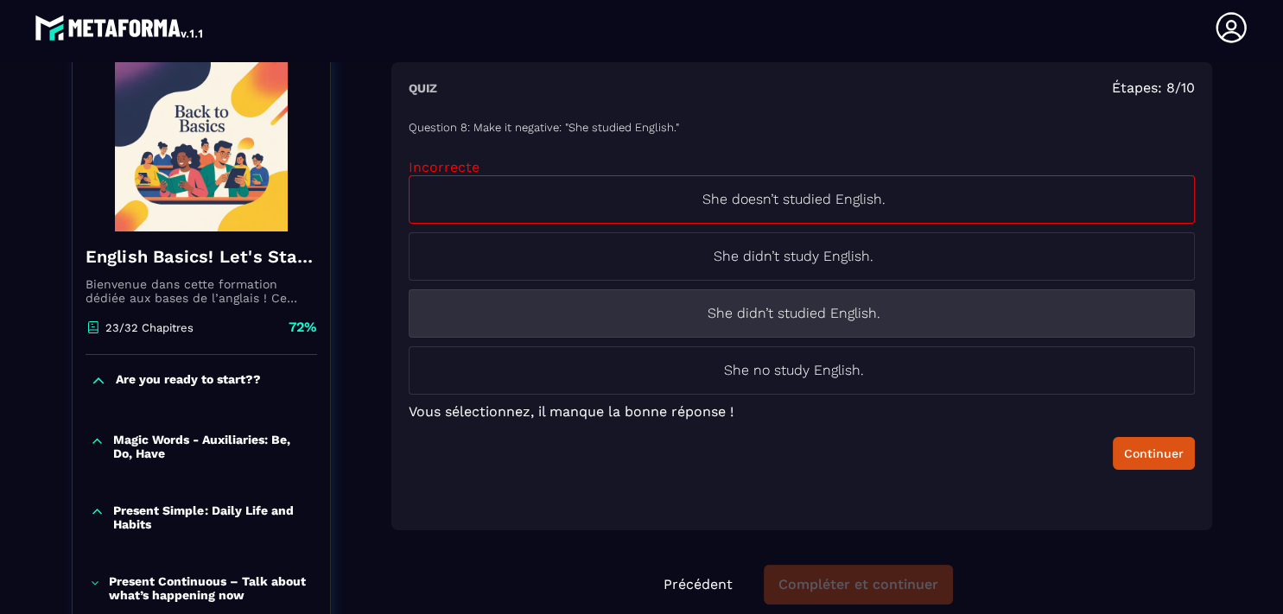
click at [789, 316] on p "She didn’t studied English." at bounding box center [793, 313] width 769 height 21
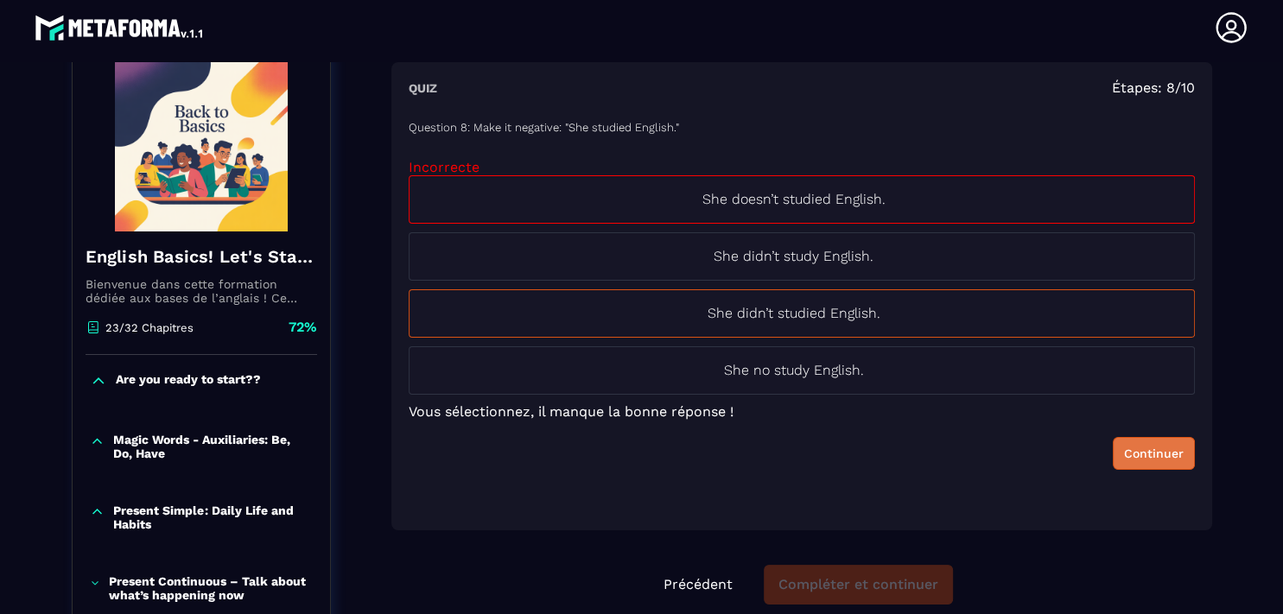
click at [1124, 457] on div "Continuer" at bounding box center [1154, 453] width 60 height 17
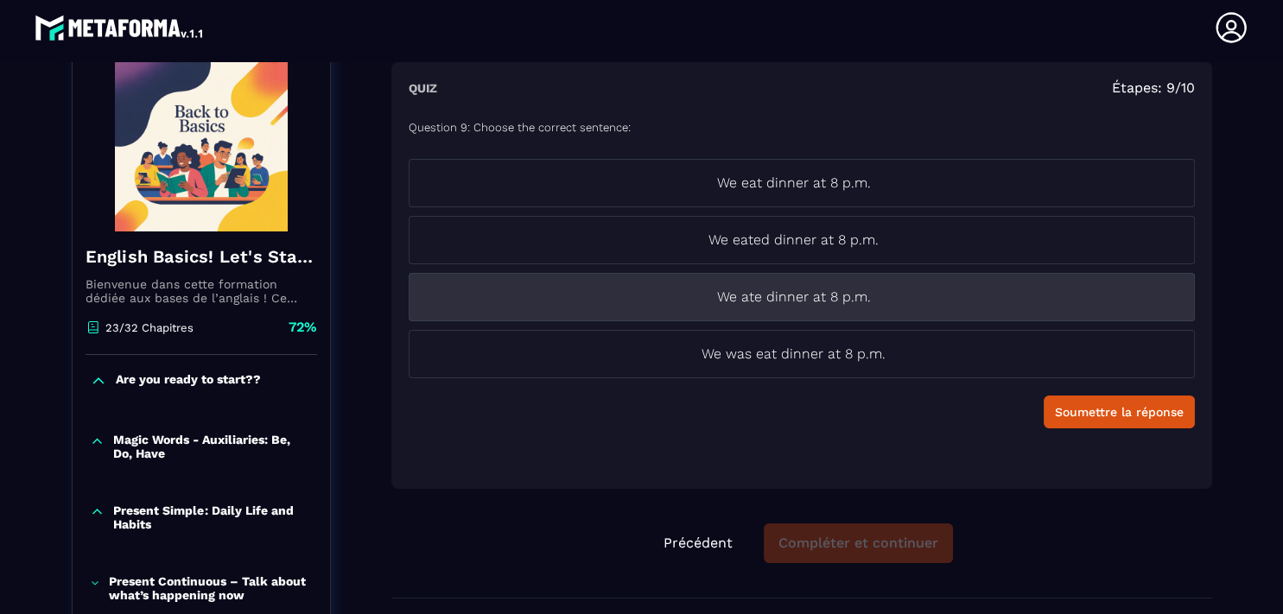
click at [825, 292] on p "We ate dinner at 8 p.m." at bounding box center [793, 297] width 769 height 21
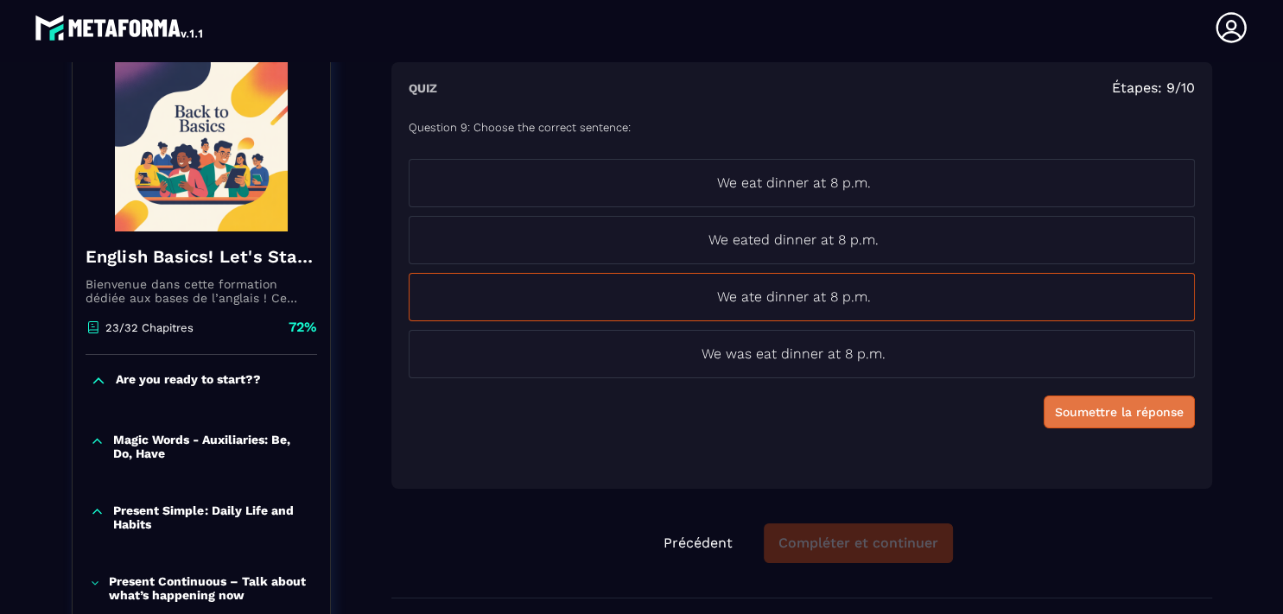
click at [1081, 421] on button "Soumettre la réponse" at bounding box center [1118, 412] width 151 height 33
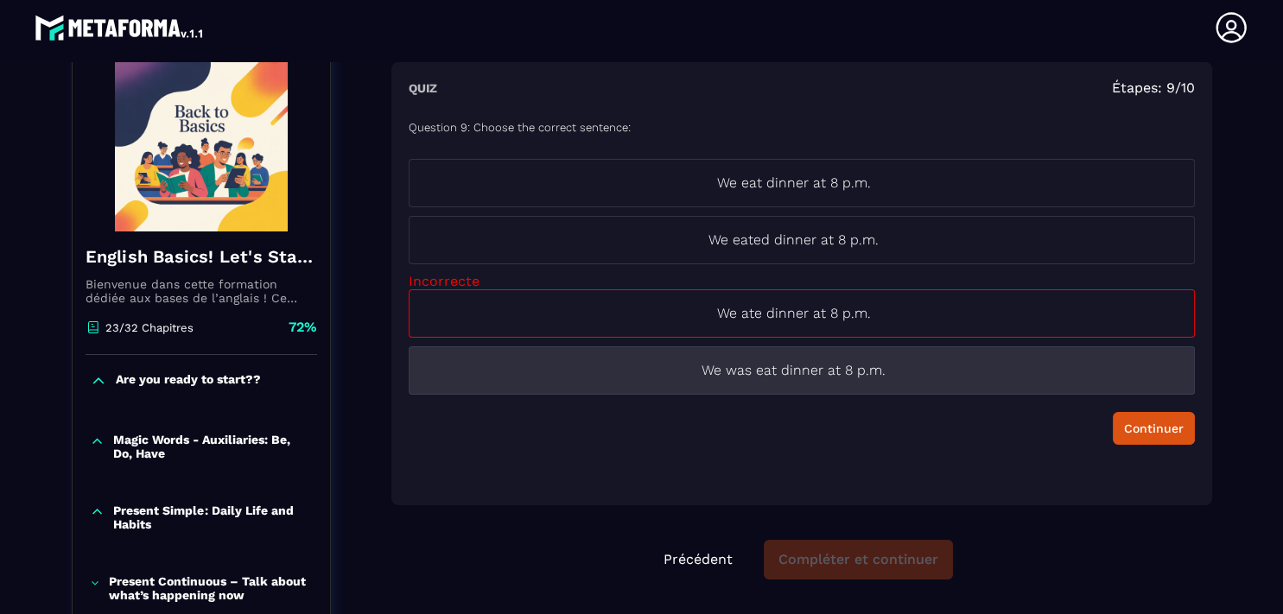
click at [827, 352] on li "We was eat dinner at 8 p.m." at bounding box center [802, 370] width 786 height 48
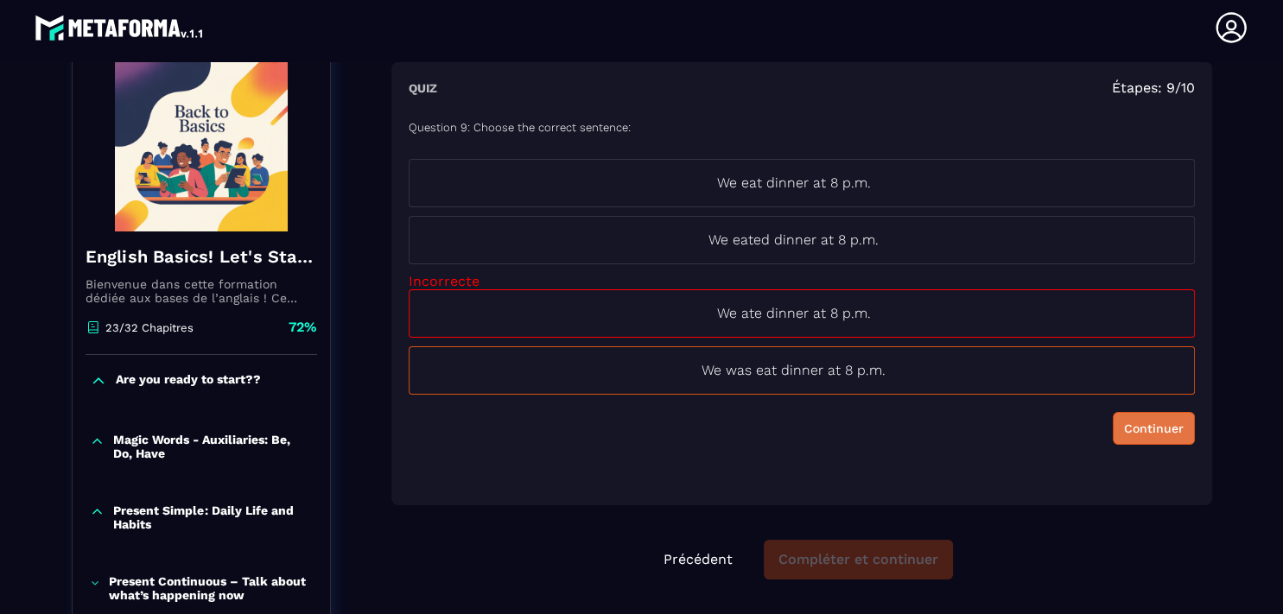
click at [1124, 425] on div "Continuer" at bounding box center [1154, 428] width 60 height 17
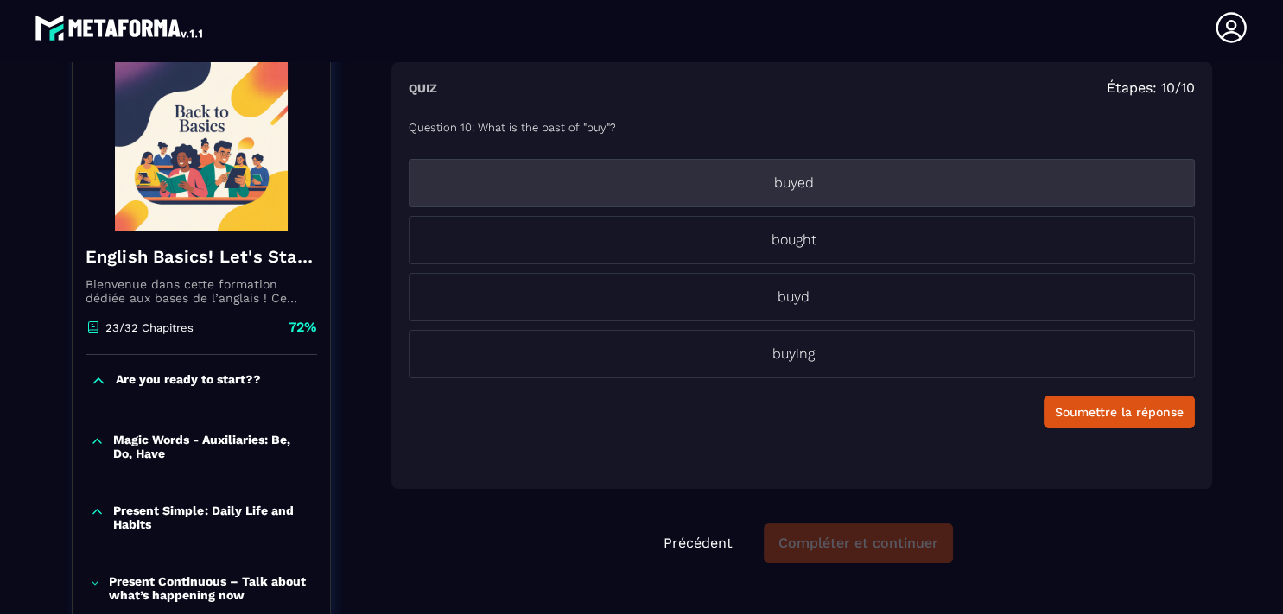
click at [806, 176] on p "buyed" at bounding box center [793, 183] width 769 height 21
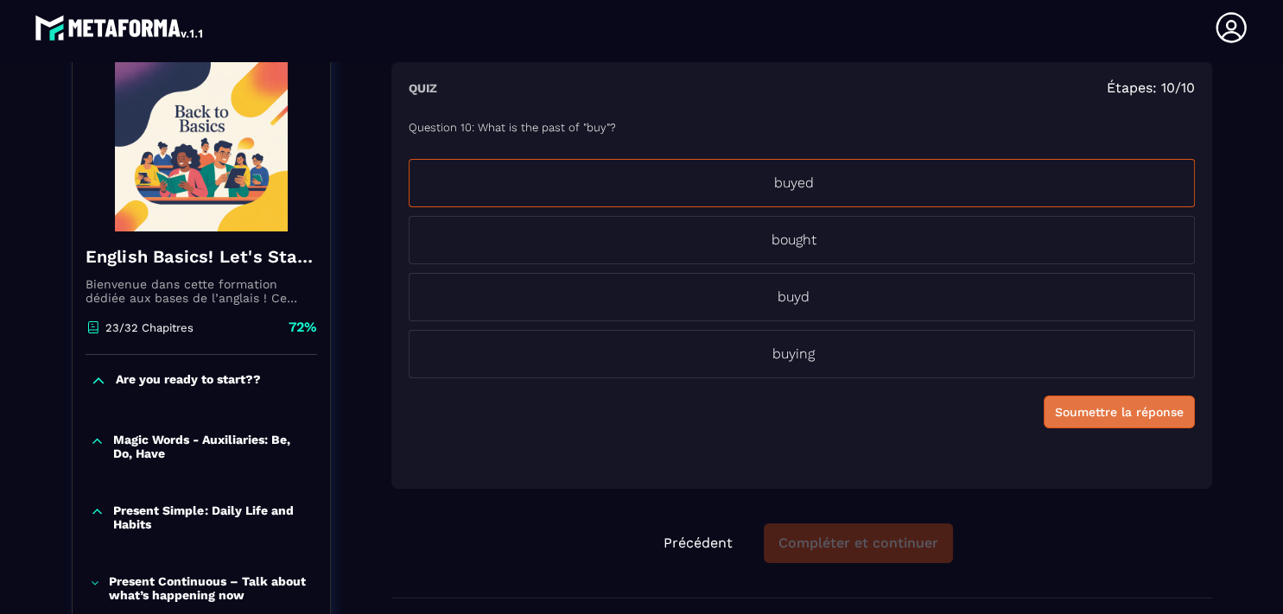
click at [1081, 421] on button "Soumettre la réponse" at bounding box center [1118, 412] width 151 height 33
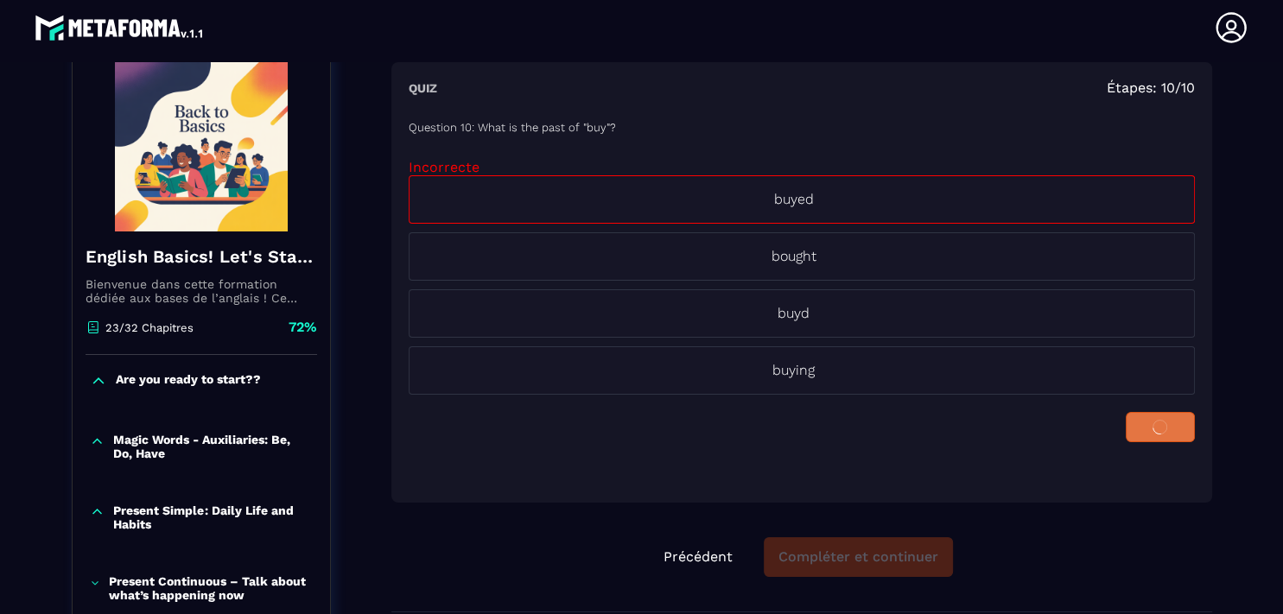
click at [1081, 421] on div at bounding box center [802, 427] width 786 height 30
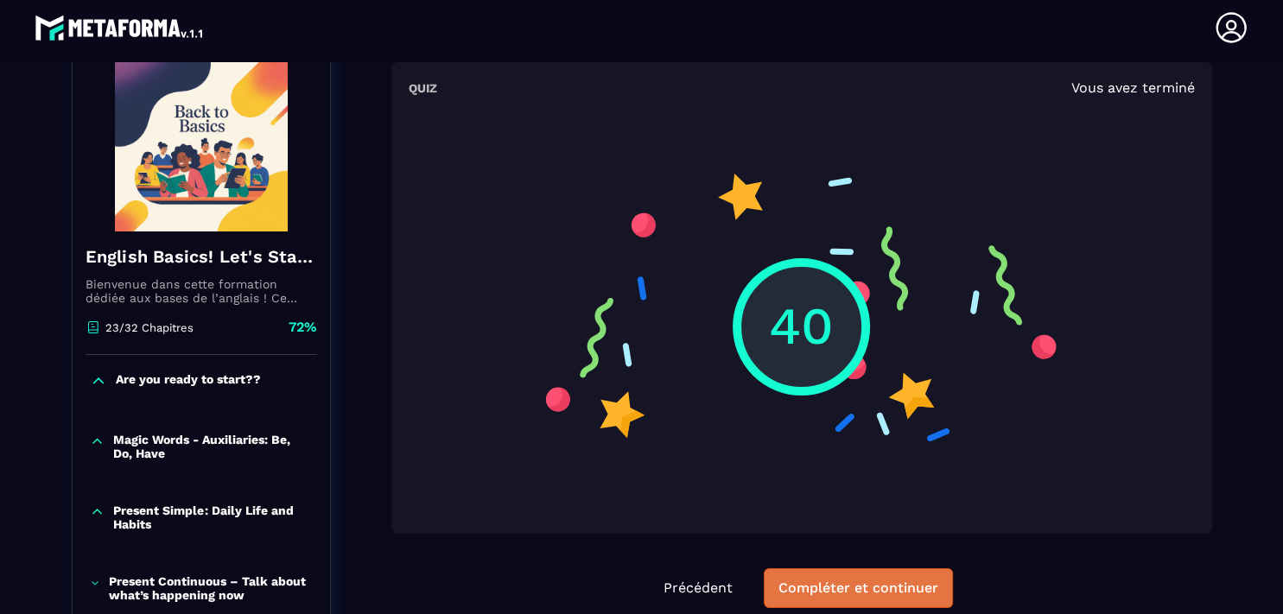
click at [839, 579] on button "Compléter et continuer" at bounding box center [857, 588] width 189 height 40
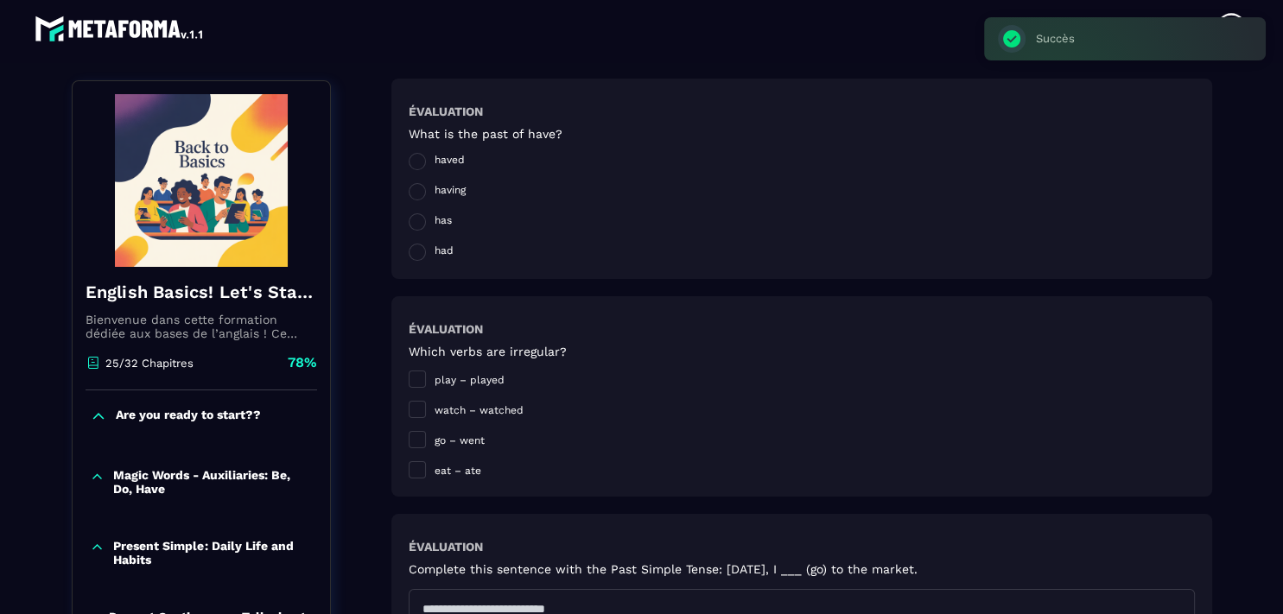
scroll to position [7, 0]
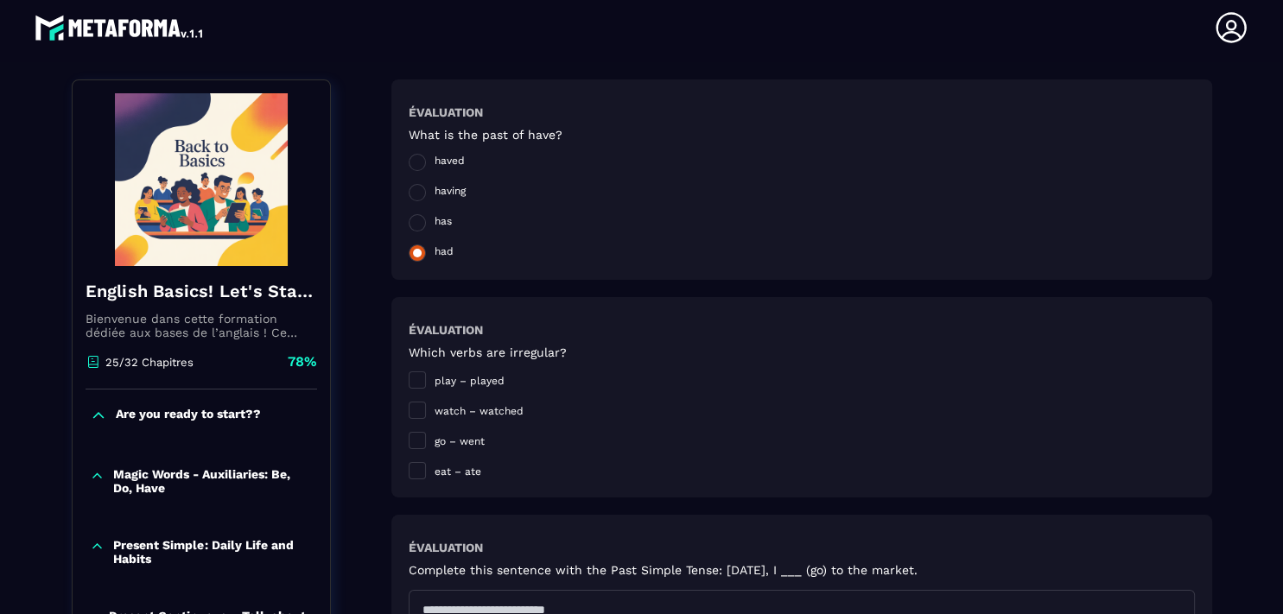
click at [416, 257] on span at bounding box center [417, 252] width 17 height 17
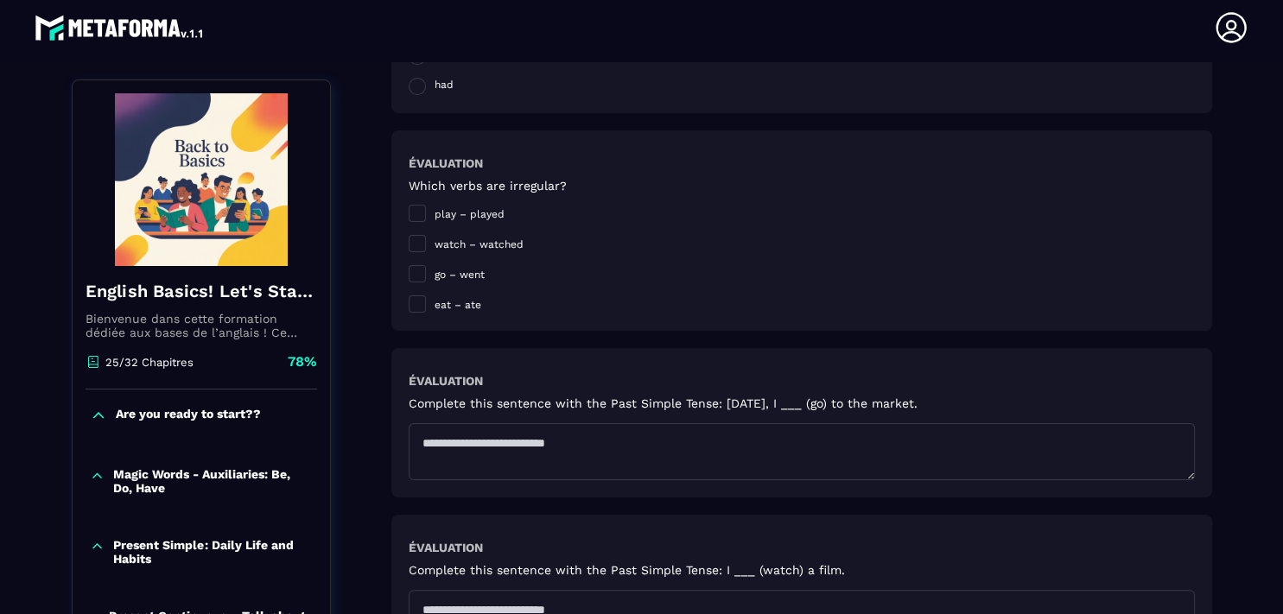
scroll to position [349, 0]
click at [409, 271] on span at bounding box center [417, 271] width 17 height 17
click at [413, 302] on span at bounding box center [417, 301] width 17 height 17
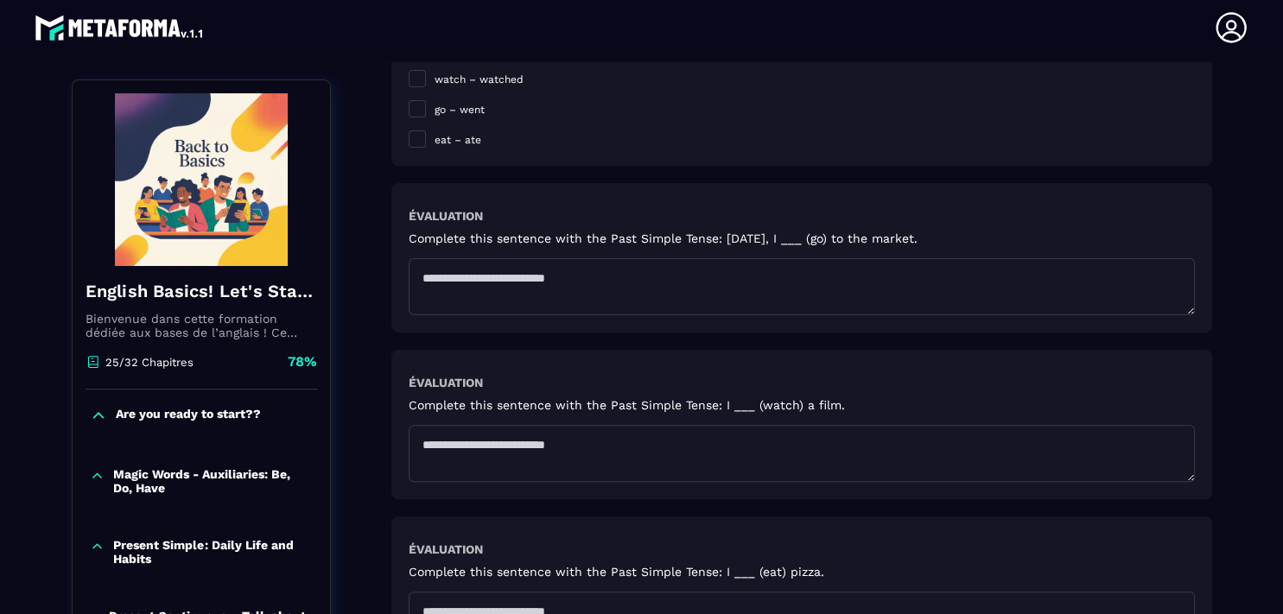
scroll to position [570, 0]
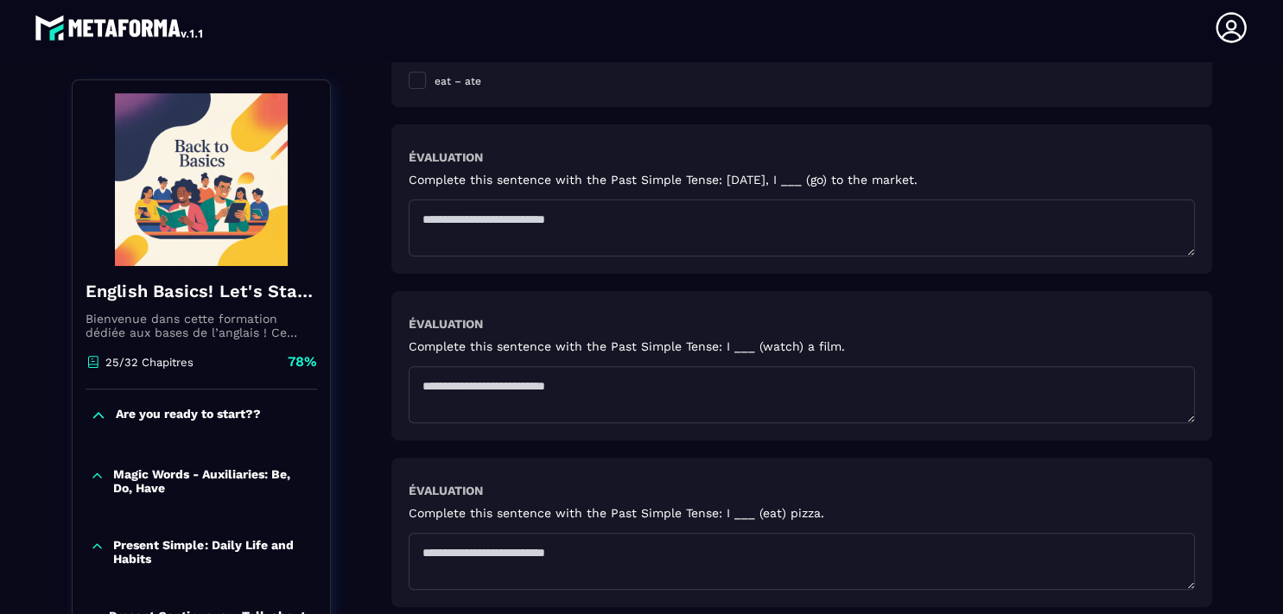
click at [546, 219] on textarea at bounding box center [802, 228] width 786 height 57
click at [485, 232] on textarea at bounding box center [802, 228] width 786 height 57
type textarea "**********"
click at [458, 383] on textarea at bounding box center [802, 394] width 786 height 57
type textarea "**********"
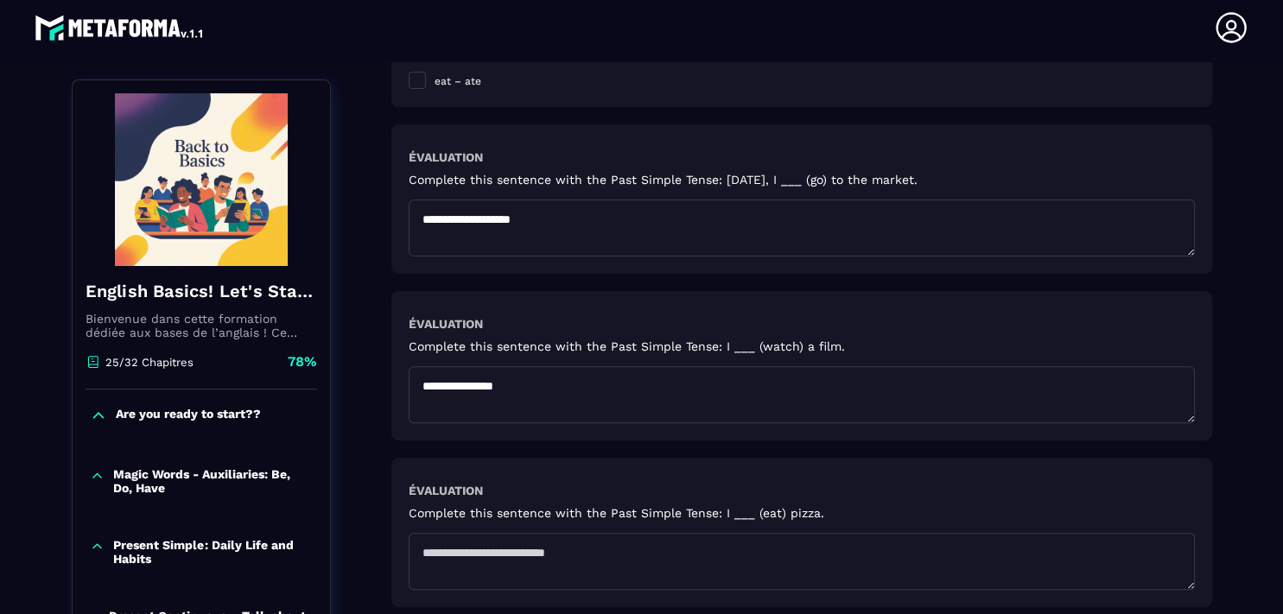
click at [450, 567] on textarea at bounding box center [802, 561] width 786 height 57
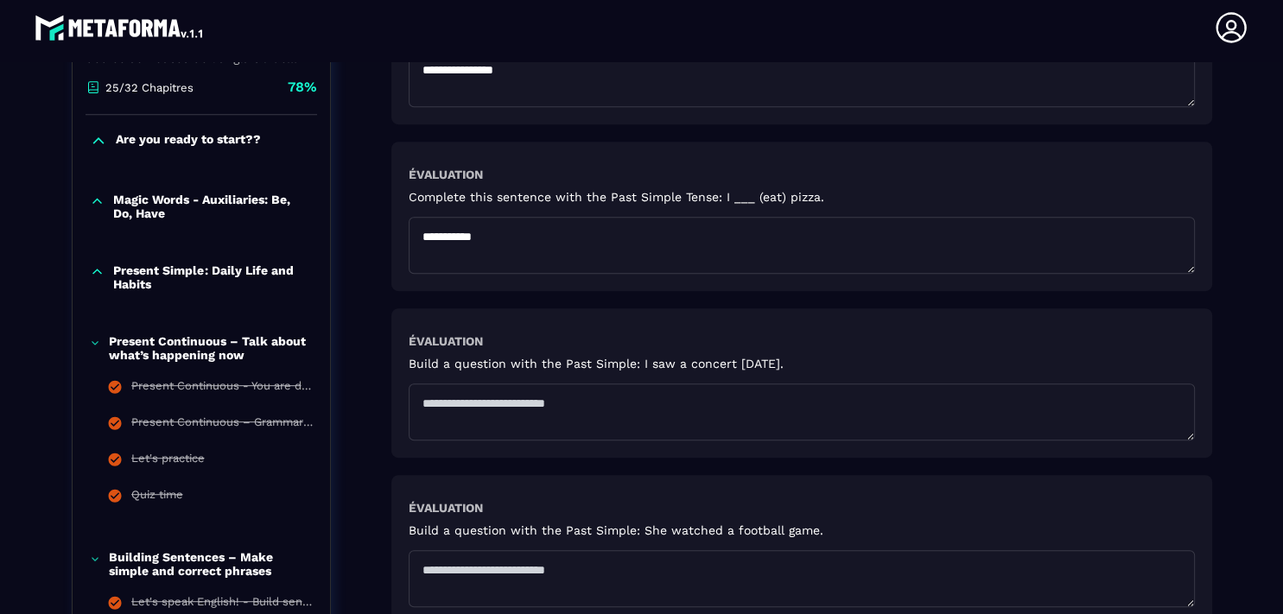
scroll to position [978, 0]
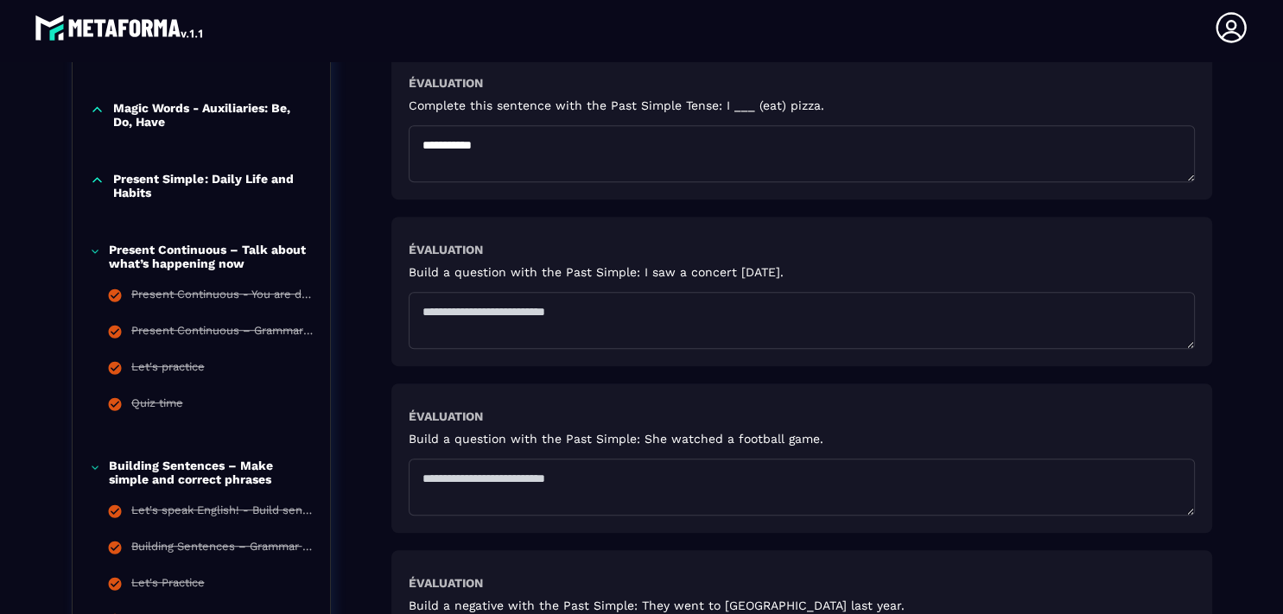
type textarea "**********"
click at [506, 310] on textarea at bounding box center [802, 320] width 786 height 57
click at [523, 311] on textarea at bounding box center [802, 320] width 786 height 57
click at [544, 309] on textarea "**********" at bounding box center [802, 320] width 786 height 57
type textarea "**********"
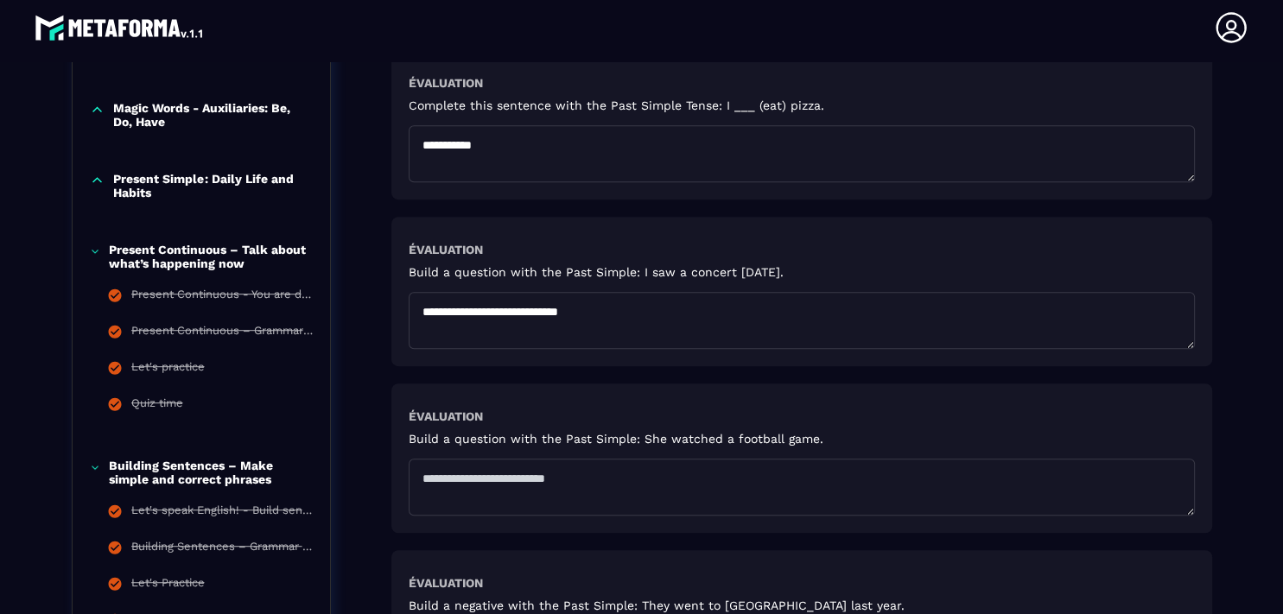
click at [471, 485] on textarea at bounding box center [802, 487] width 786 height 57
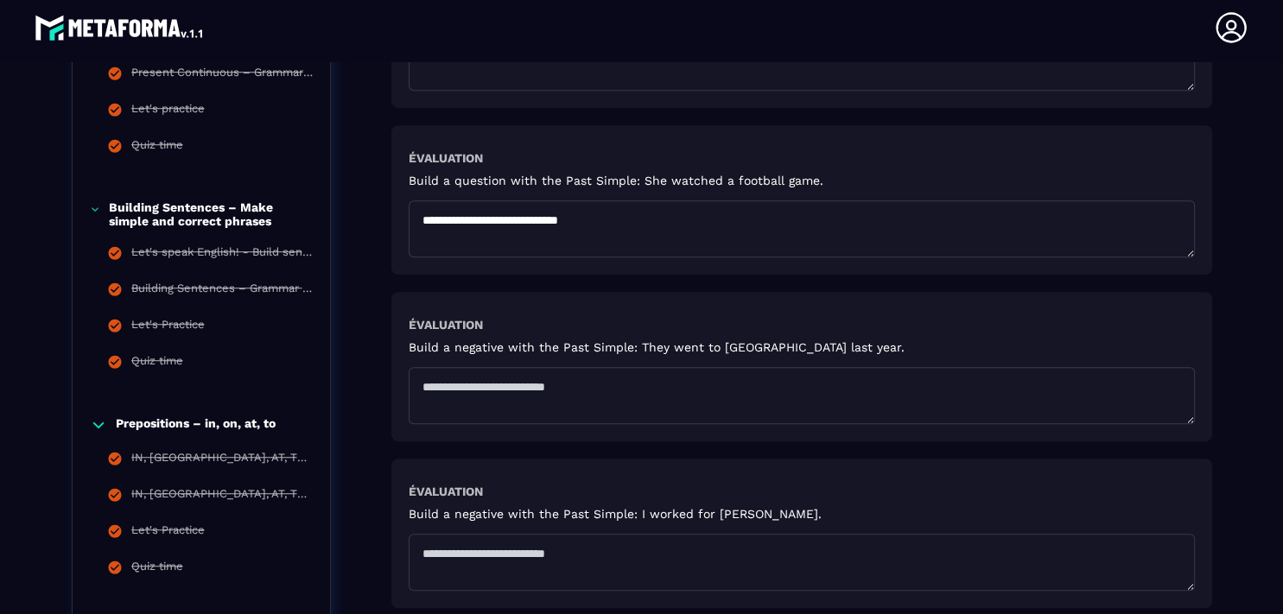
scroll to position [1272, 0]
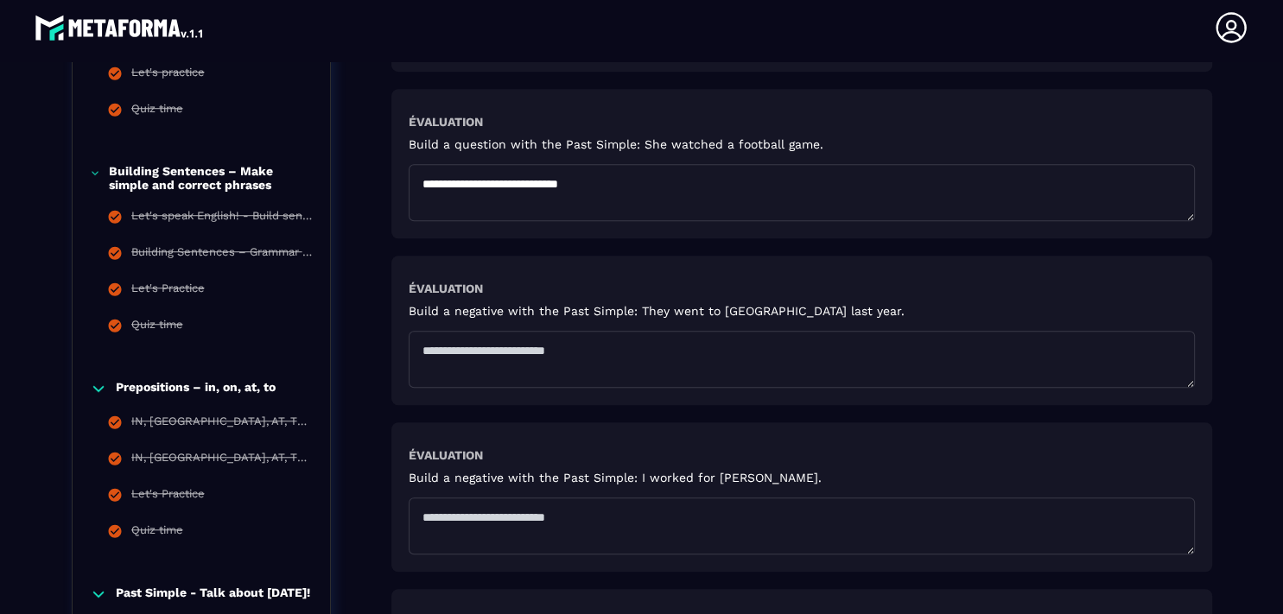
type textarea "**********"
click at [465, 351] on textarea at bounding box center [802, 359] width 786 height 57
type textarea "*"
type textarea "**********"
click at [482, 511] on textarea at bounding box center [802, 525] width 786 height 57
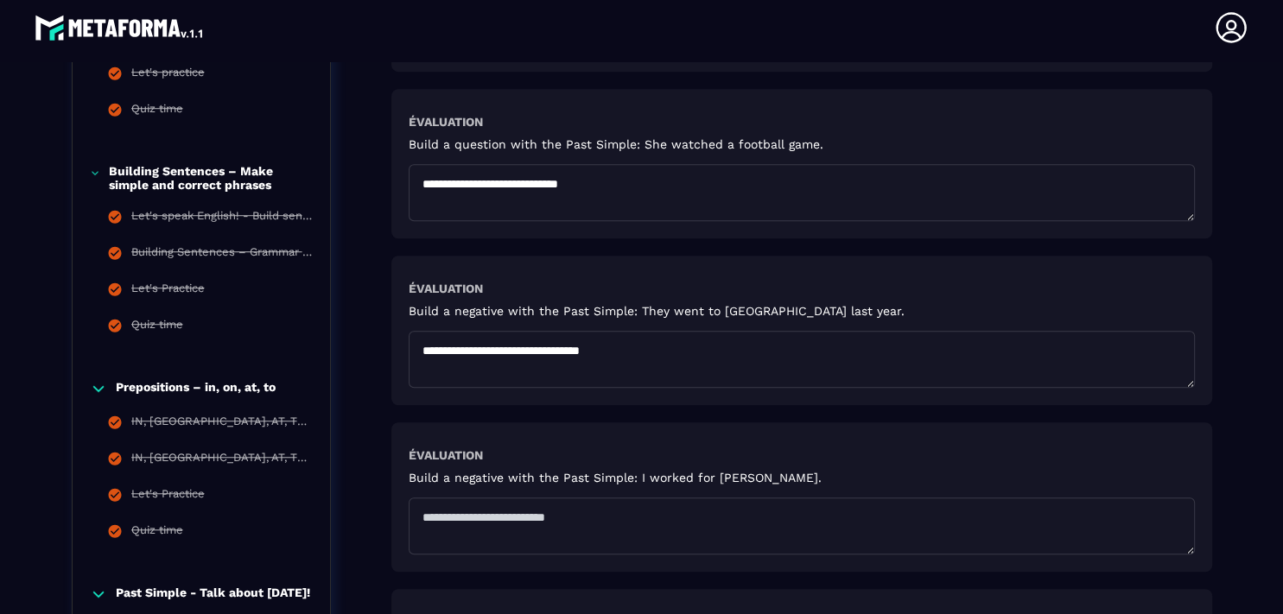
click at [482, 511] on textarea at bounding box center [802, 525] width 786 height 57
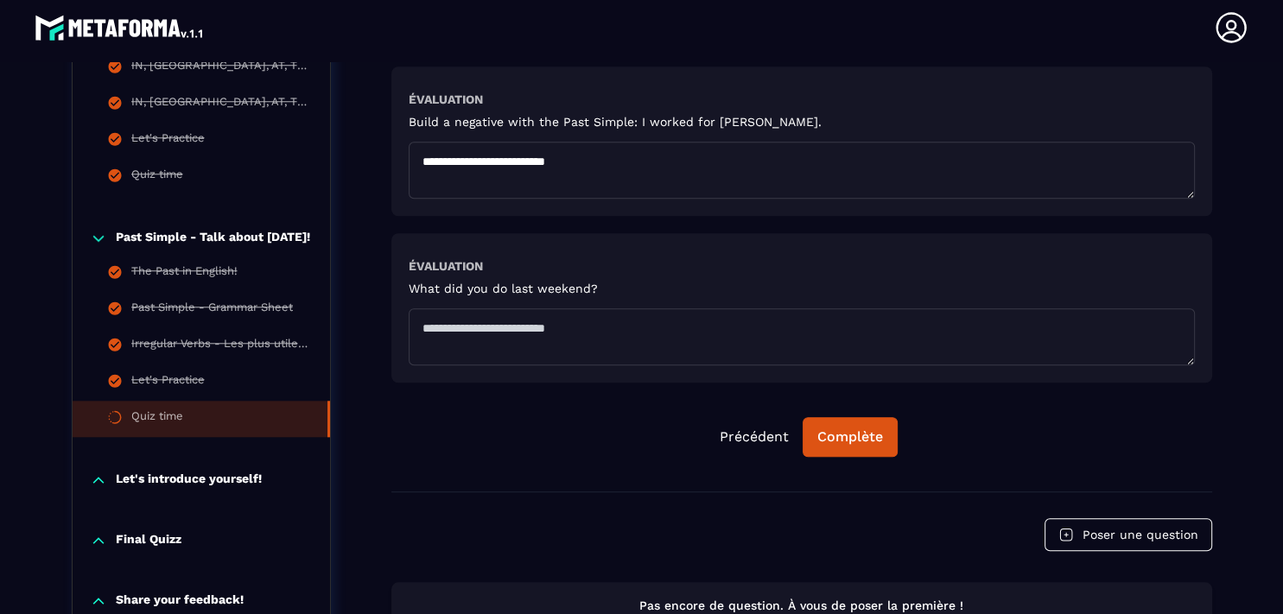
scroll to position [1656, 0]
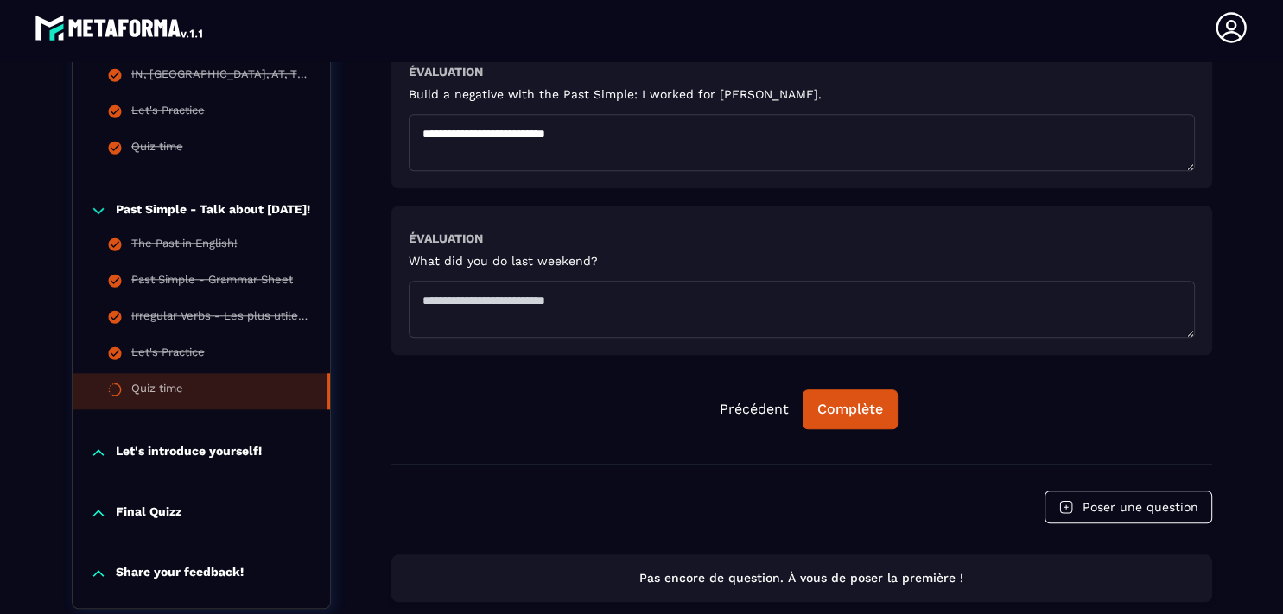
type textarea "**********"
click at [452, 292] on textarea at bounding box center [802, 309] width 786 height 57
type textarea "*"
type textarea "**********"
click at [831, 415] on div "Complète" at bounding box center [850, 409] width 66 height 17
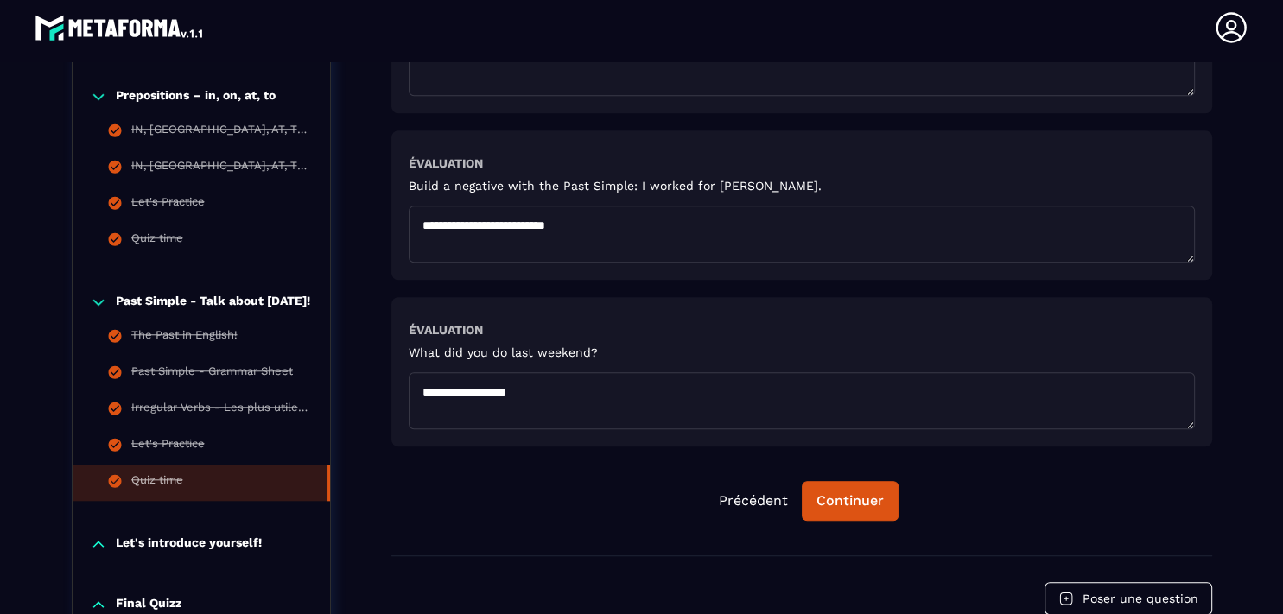
scroll to position [1769, 0]
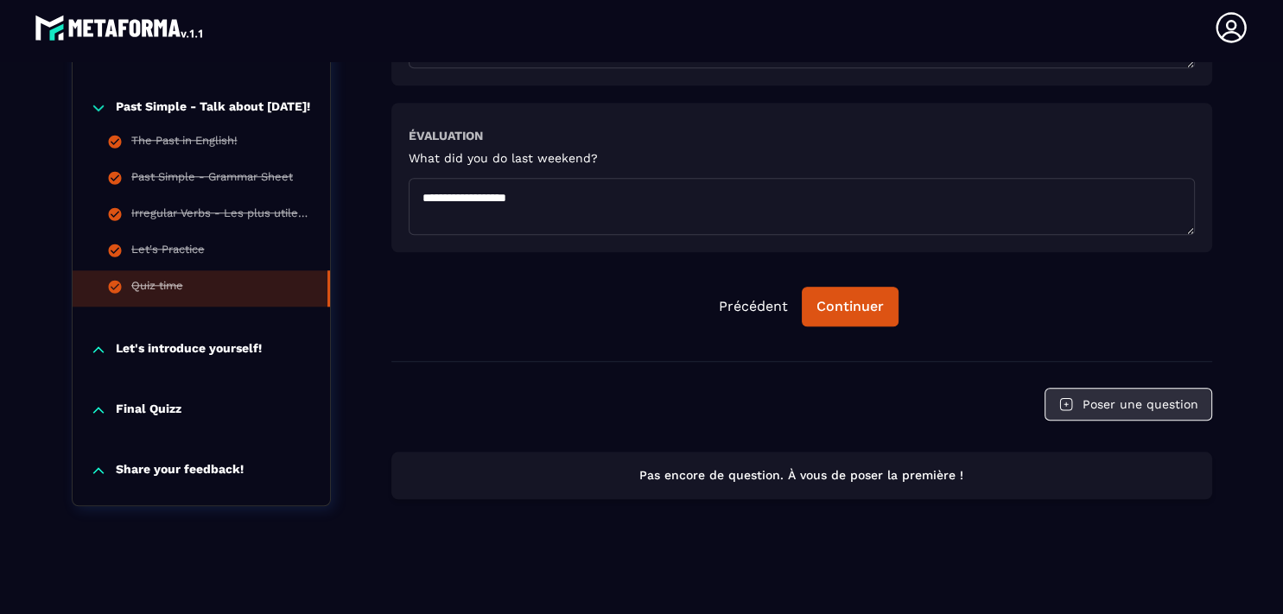
click at [1139, 389] on button "Poser une question" at bounding box center [1128, 404] width 168 height 33
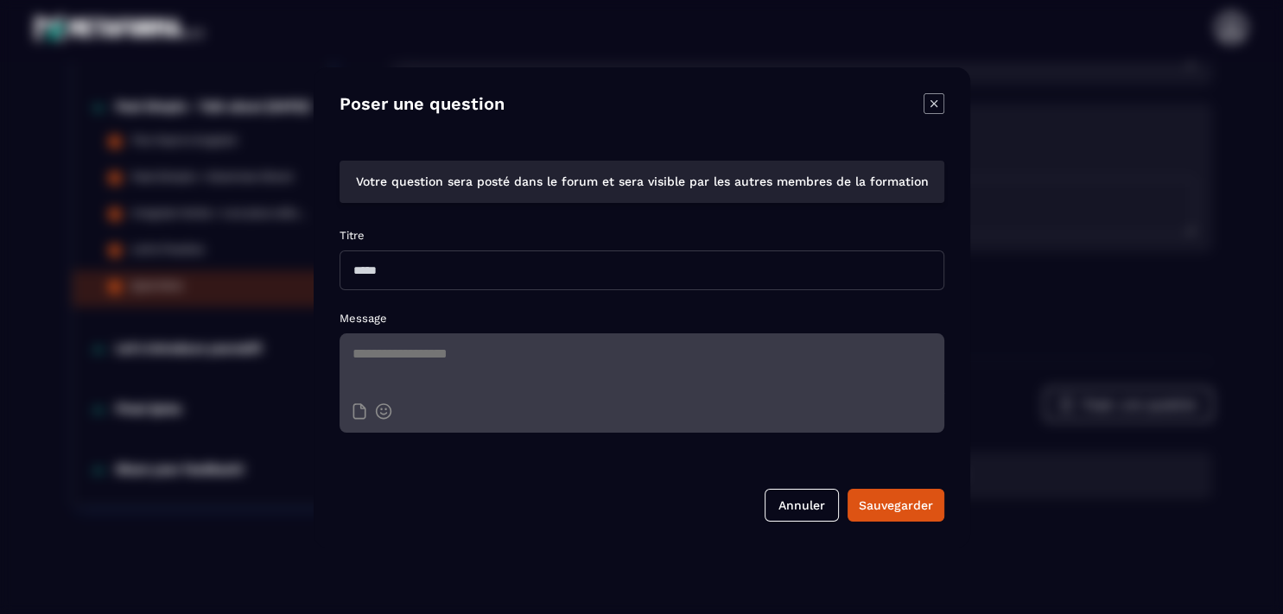
click at [407, 268] on input "Modal window" at bounding box center [641, 270] width 605 height 40
type input "**********"
click at [379, 380] on textarea "Modal window" at bounding box center [641, 363] width 605 height 60
click at [630, 358] on textarea "**********" at bounding box center [641, 363] width 605 height 60
click at [713, 359] on textarea "**********" at bounding box center [641, 363] width 605 height 60
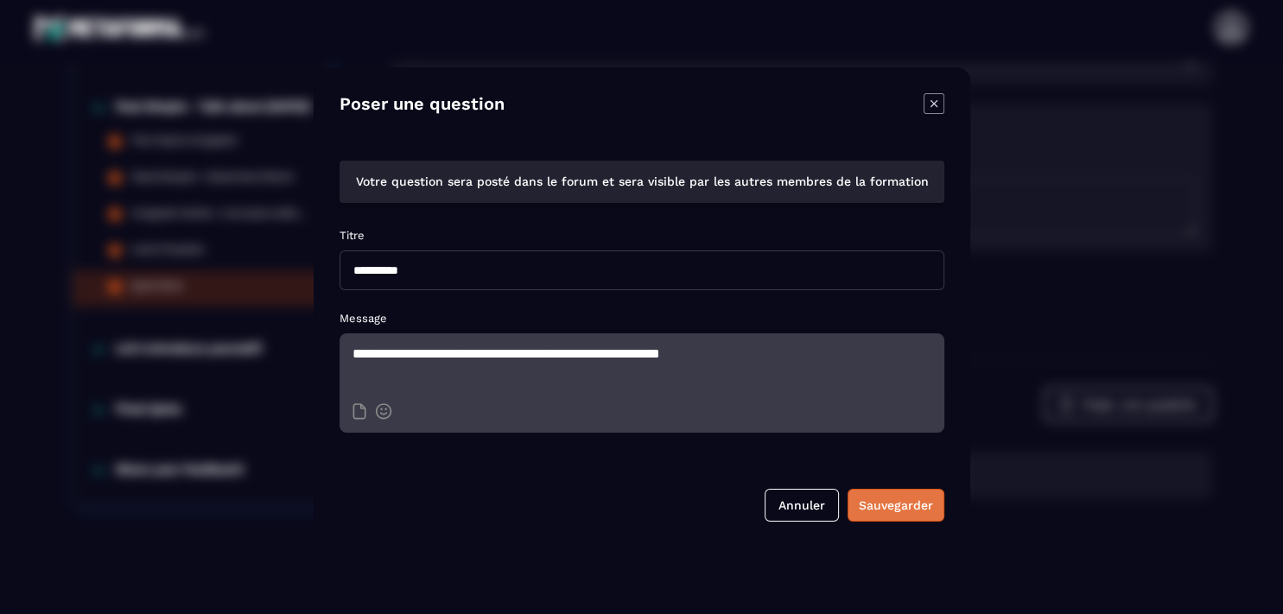
type textarea "**********"
click at [872, 508] on div "Sauvegarder" at bounding box center [895, 505] width 74 height 17
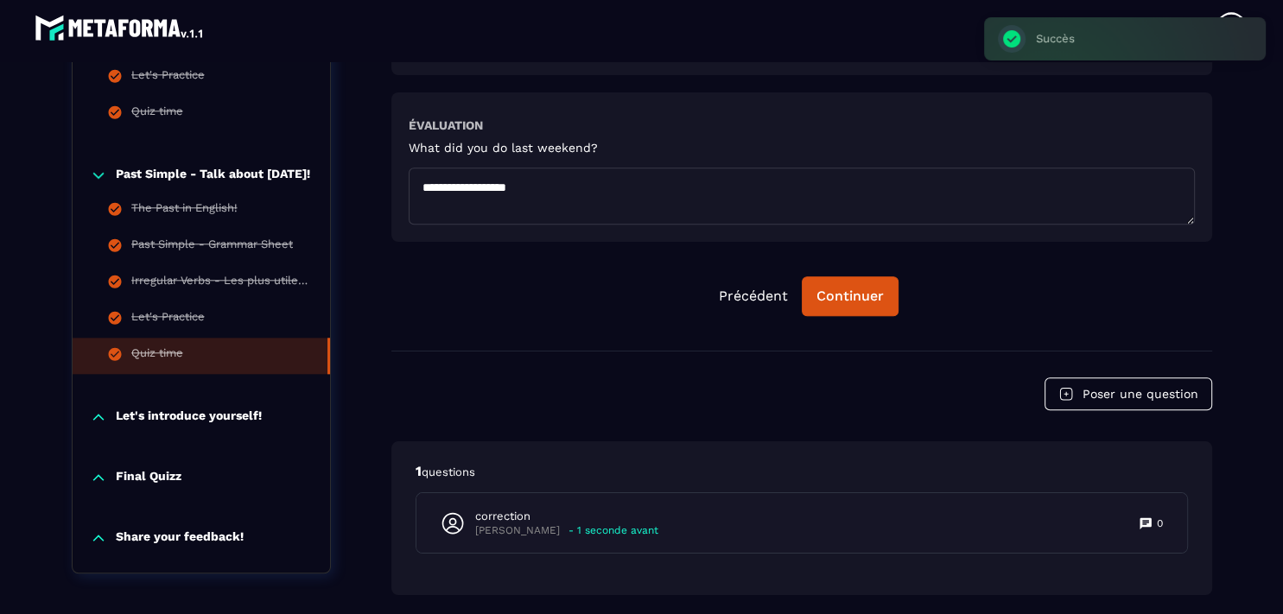
type textarea "**********"
